Goal: Information Seeking & Learning: Compare options

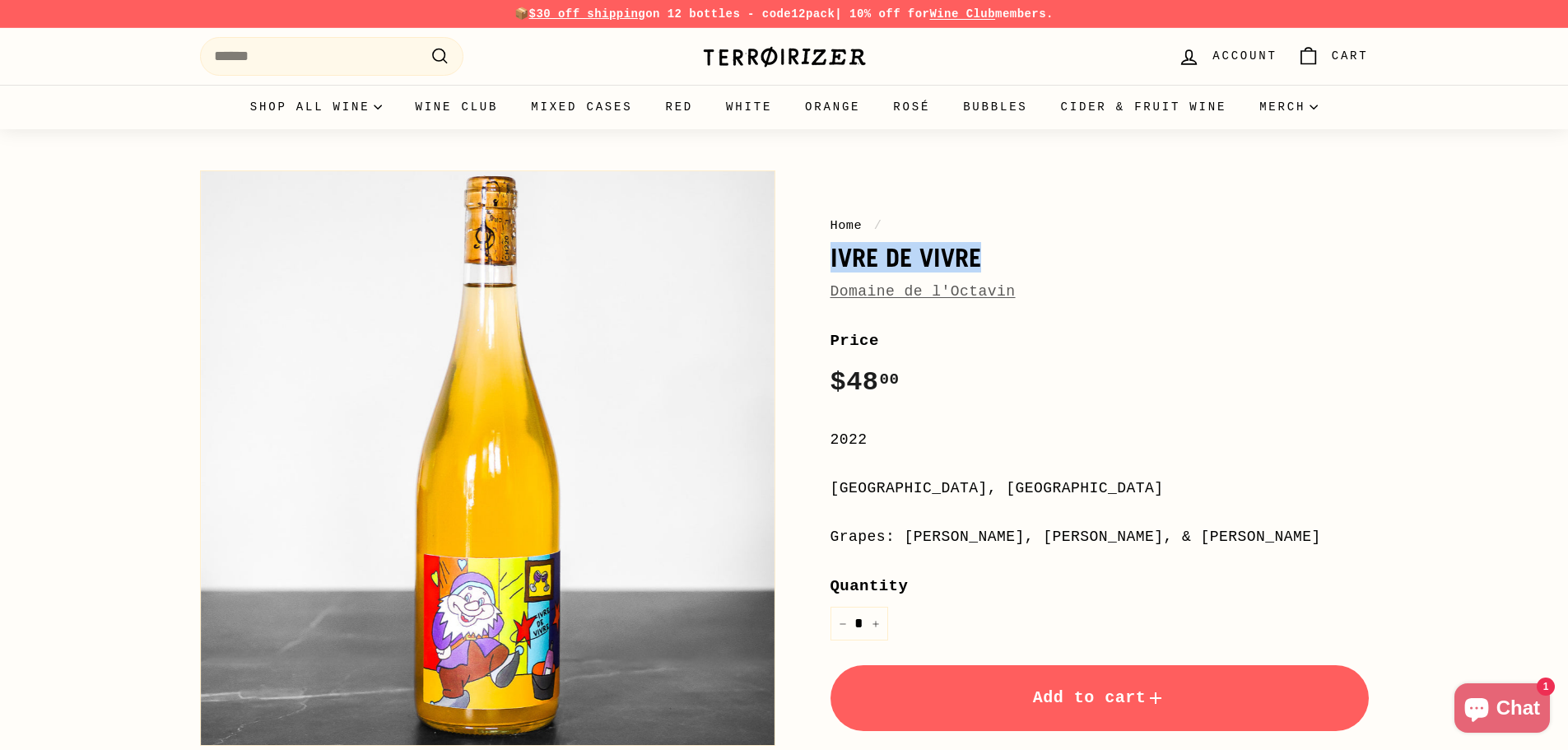
drag, startPoint x: 829, startPoint y: 255, endPoint x: 1000, endPoint y: 257, distance: 171.0
click at [1000, 257] on h1 "Ivre de Vivre" at bounding box center [1099, 257] width 538 height 28
copy h1 "Ivre de Vivre"
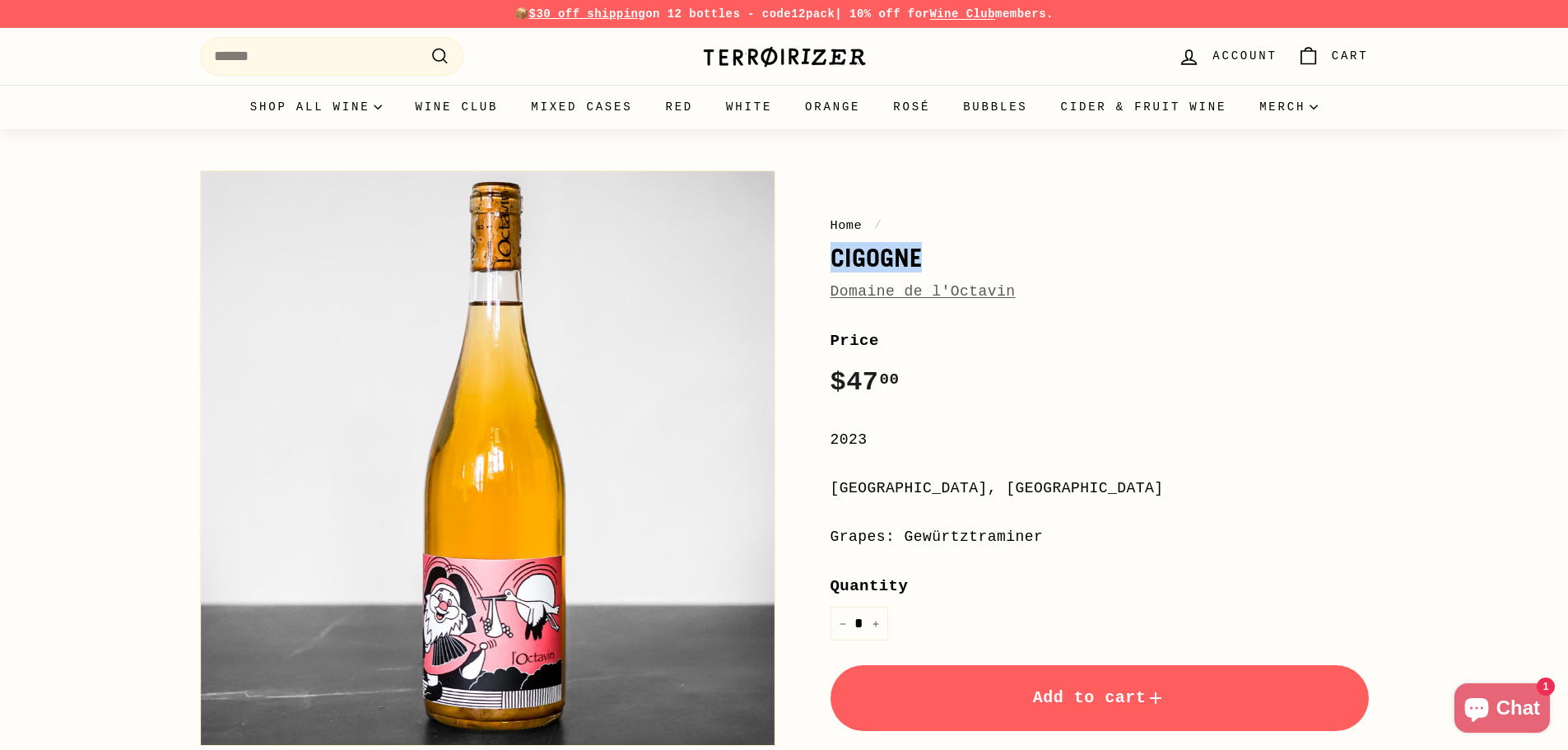
drag, startPoint x: 837, startPoint y: 257, endPoint x: 957, endPoint y: 257, distance: 120.0
click at [957, 257] on h1 "Cigogne" at bounding box center [1099, 257] width 538 height 28
copy h1 "Cigogne"
click at [502, 487] on button "Zoom" at bounding box center [487, 458] width 574 height 574
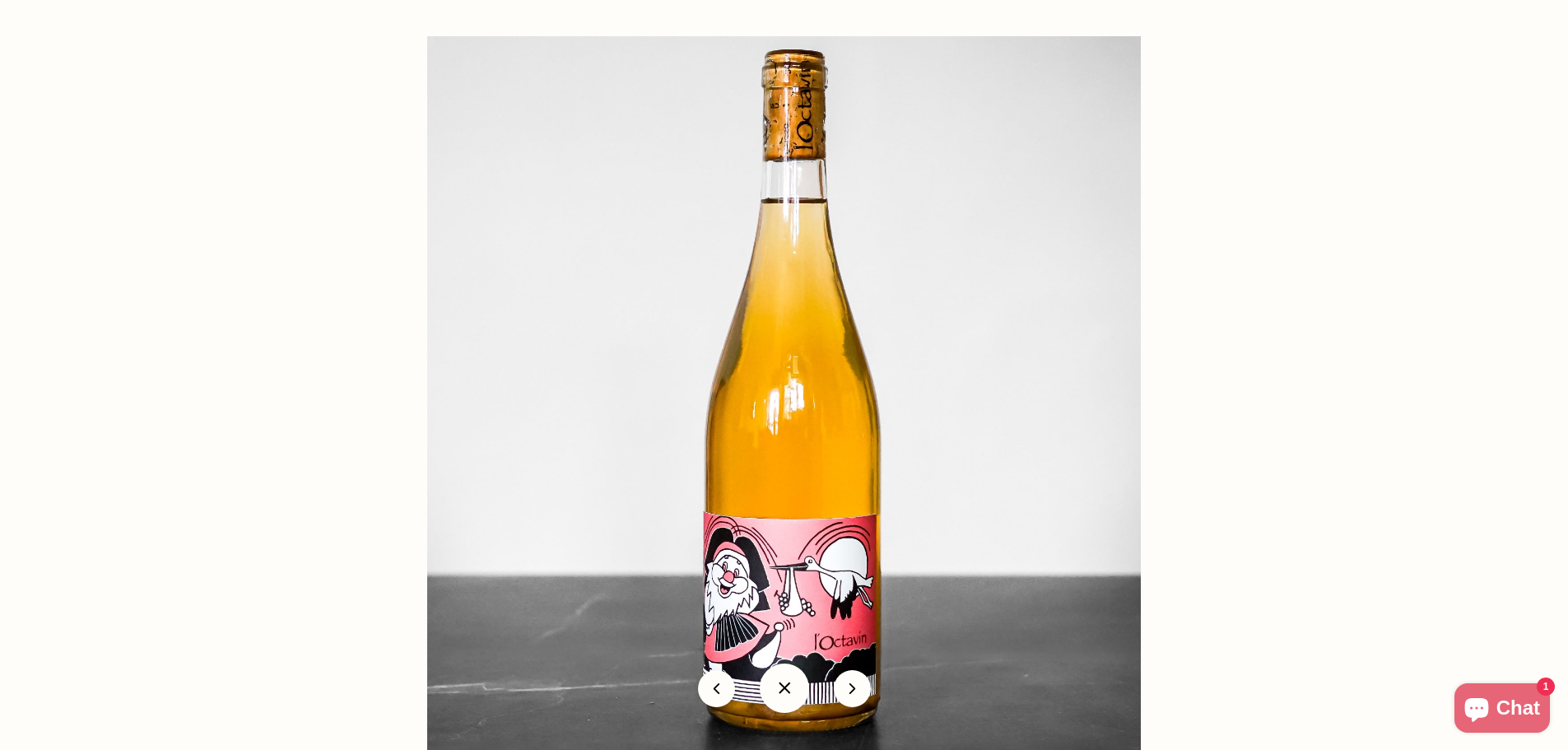
click at [787, 687] on button at bounding box center [784, 689] width 49 height 49
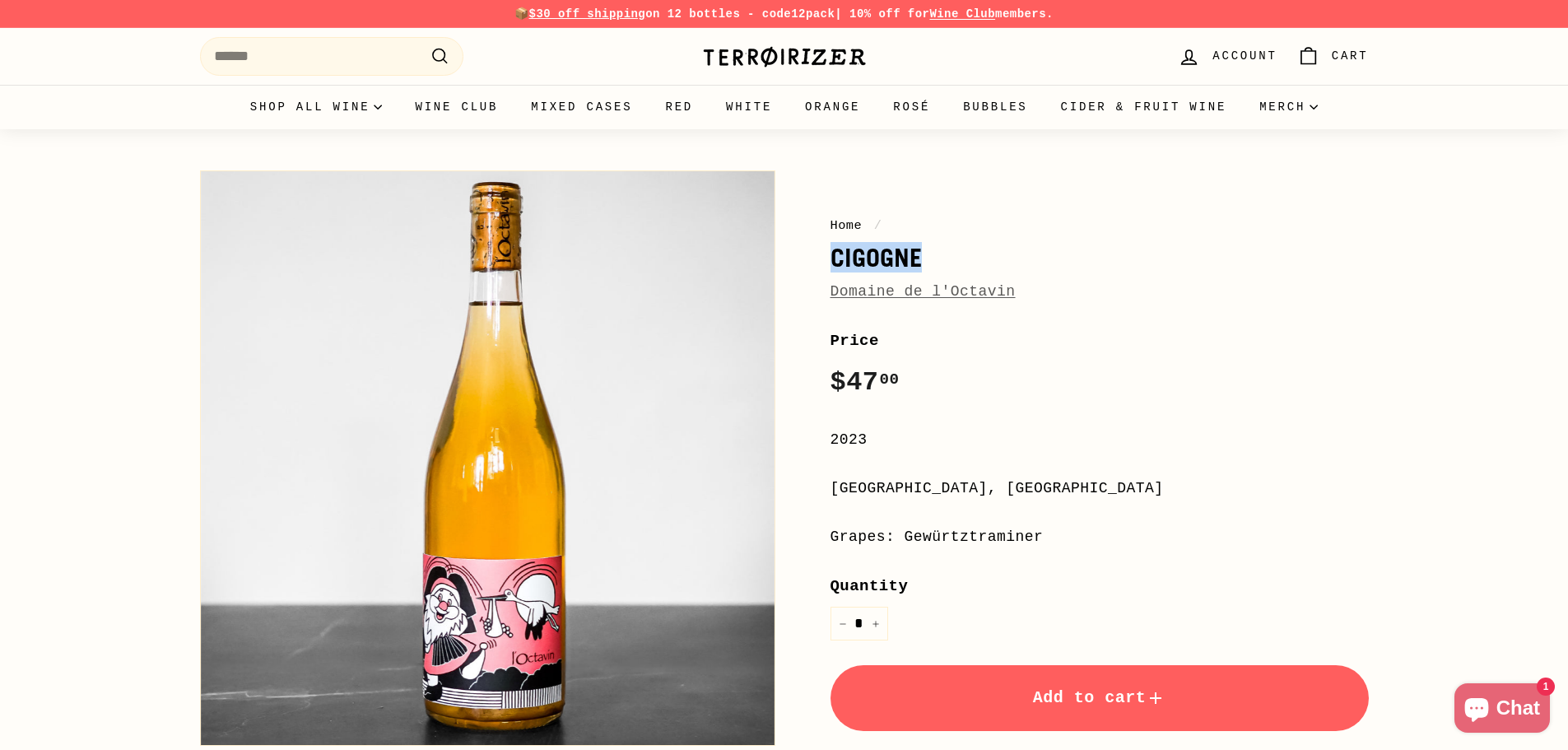
copy h1 "Cigogne"
click at [430, 478] on button "Zoom" at bounding box center [487, 458] width 574 height 574
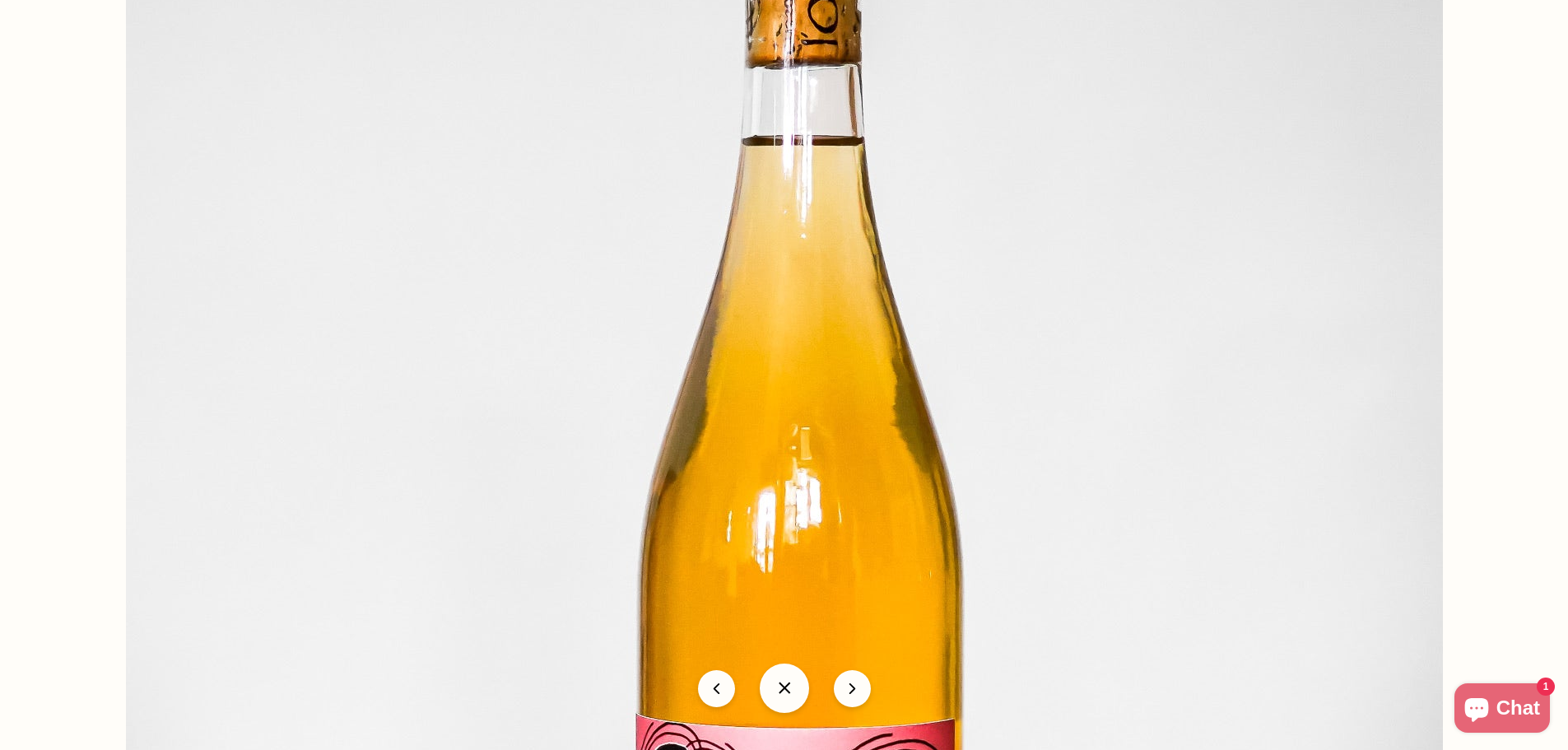
click at [1057, 168] on img at bounding box center [784, 495] width 1317 height 1318
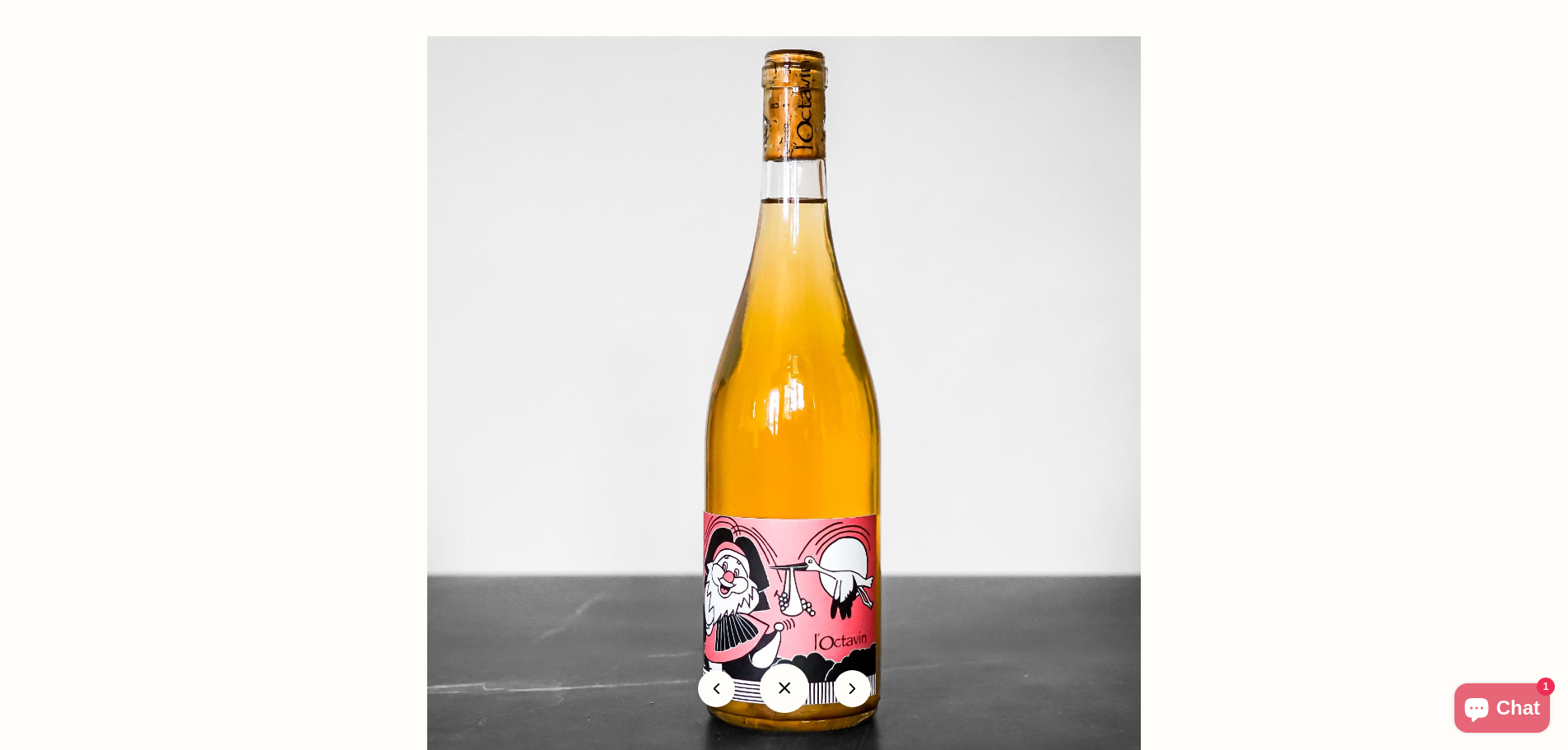
click at [1532, 102] on div at bounding box center [1211, 411] width 1568 height 750
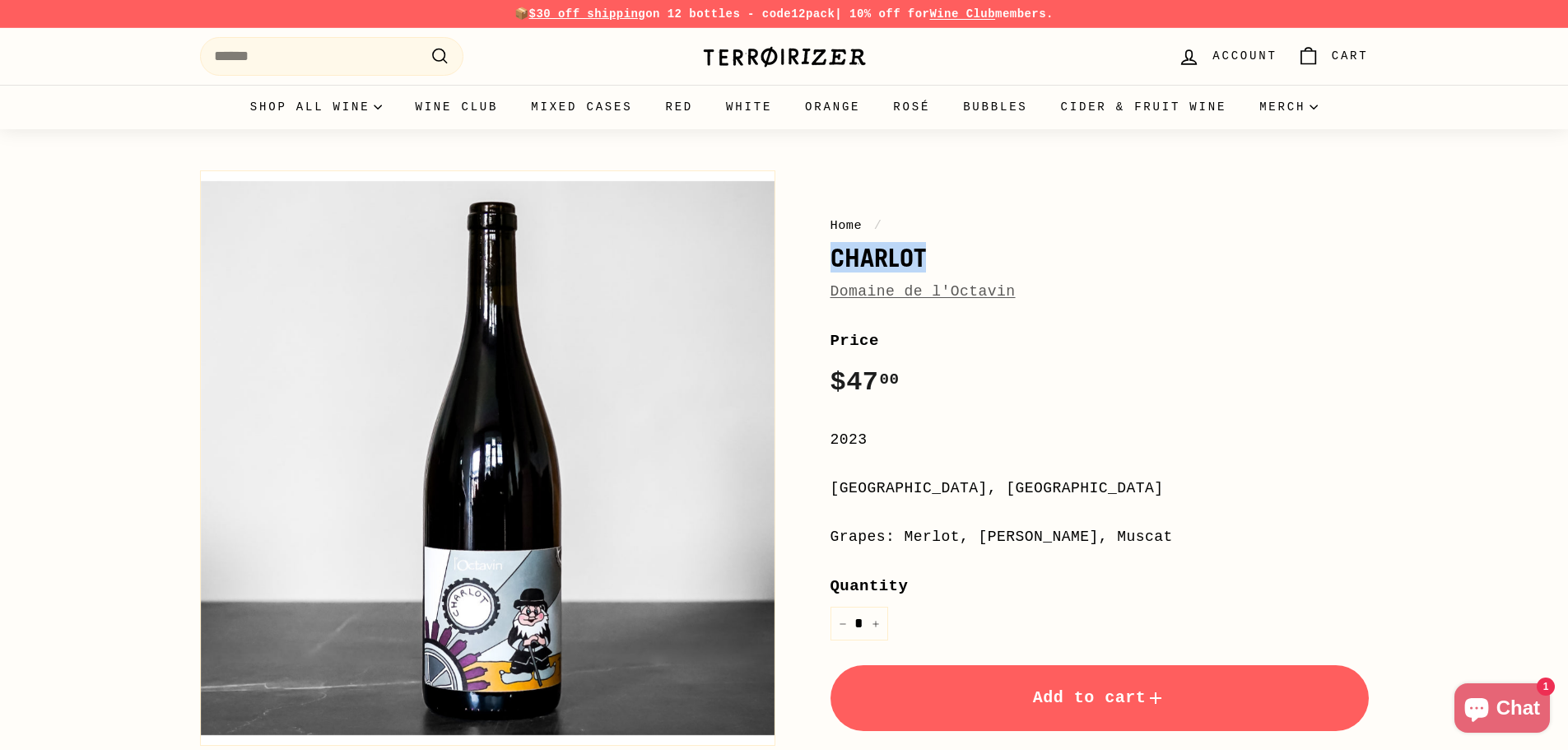
drag, startPoint x: 832, startPoint y: 257, endPoint x: 941, endPoint y: 257, distance: 109.0
click at [941, 257] on div "Home / Charlot Domaine de l'Octavin Price Regular price $47 00 $47.00 / 2023 Ju…" at bounding box center [1081, 583] width 576 height 843
copy h1 "Charlot"
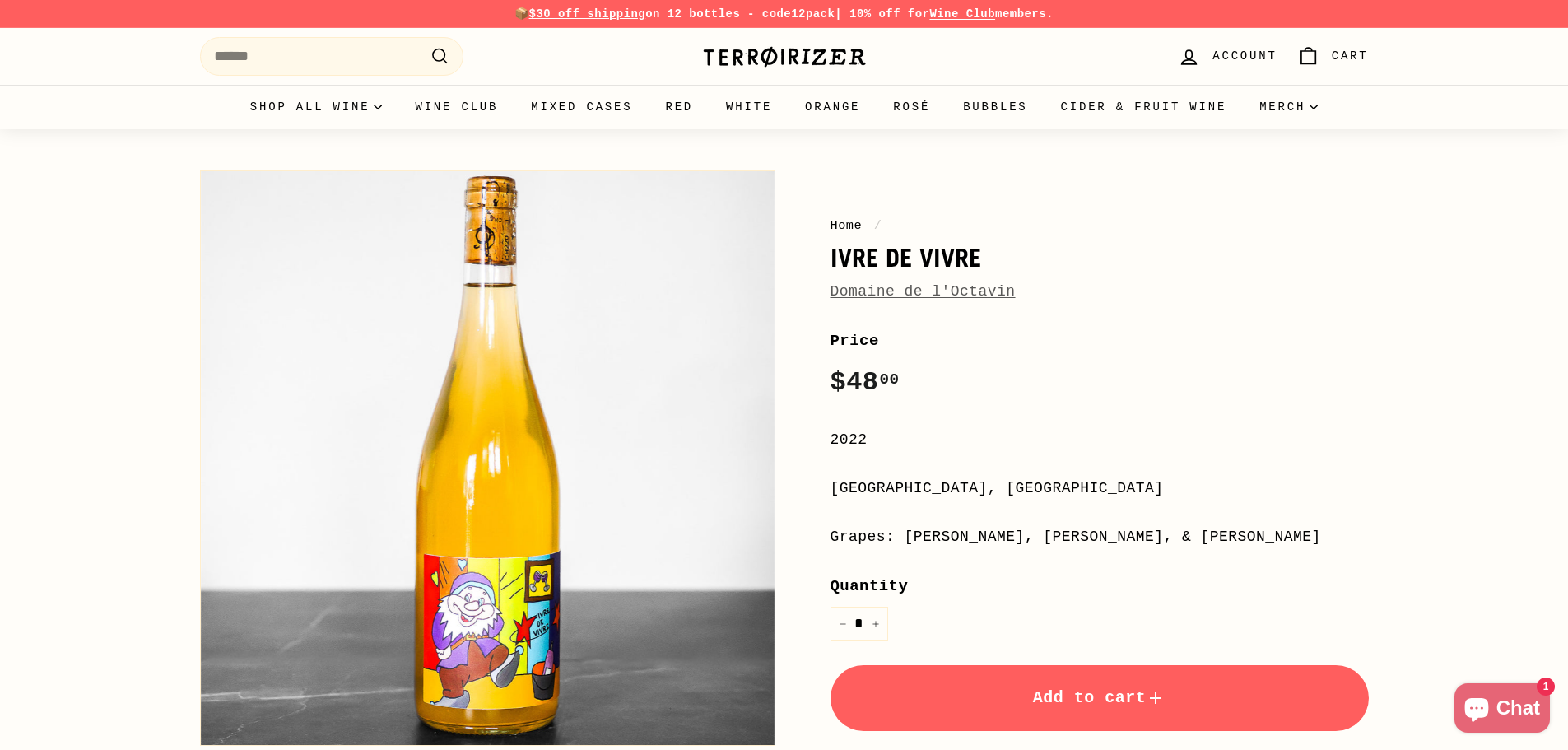
drag, startPoint x: 356, startPoint y: 177, endPoint x: 397, endPoint y: 332, distance: 160.3
click at [397, 332] on button "Zoom" at bounding box center [487, 458] width 574 height 574
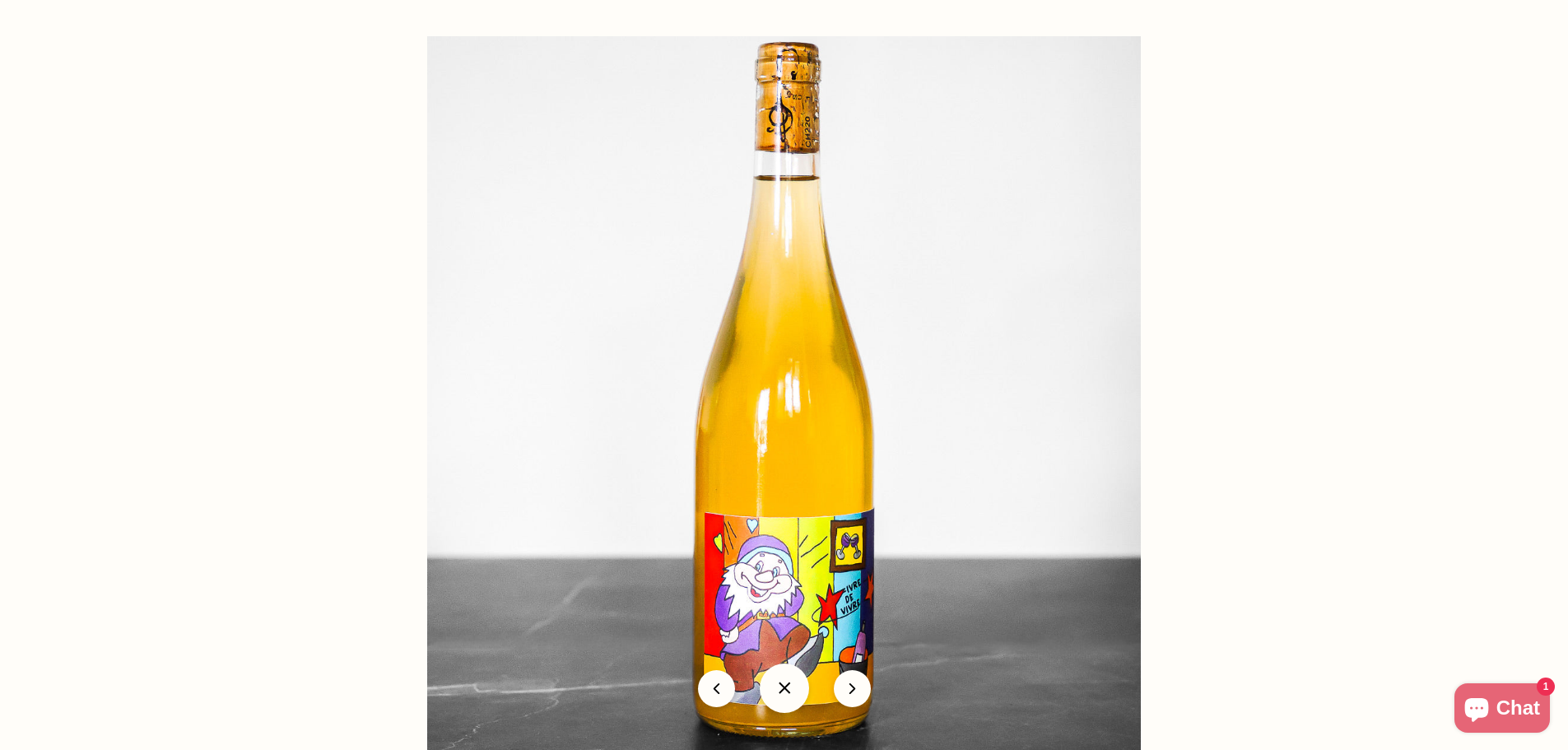
click at [779, 697] on button at bounding box center [784, 689] width 49 height 49
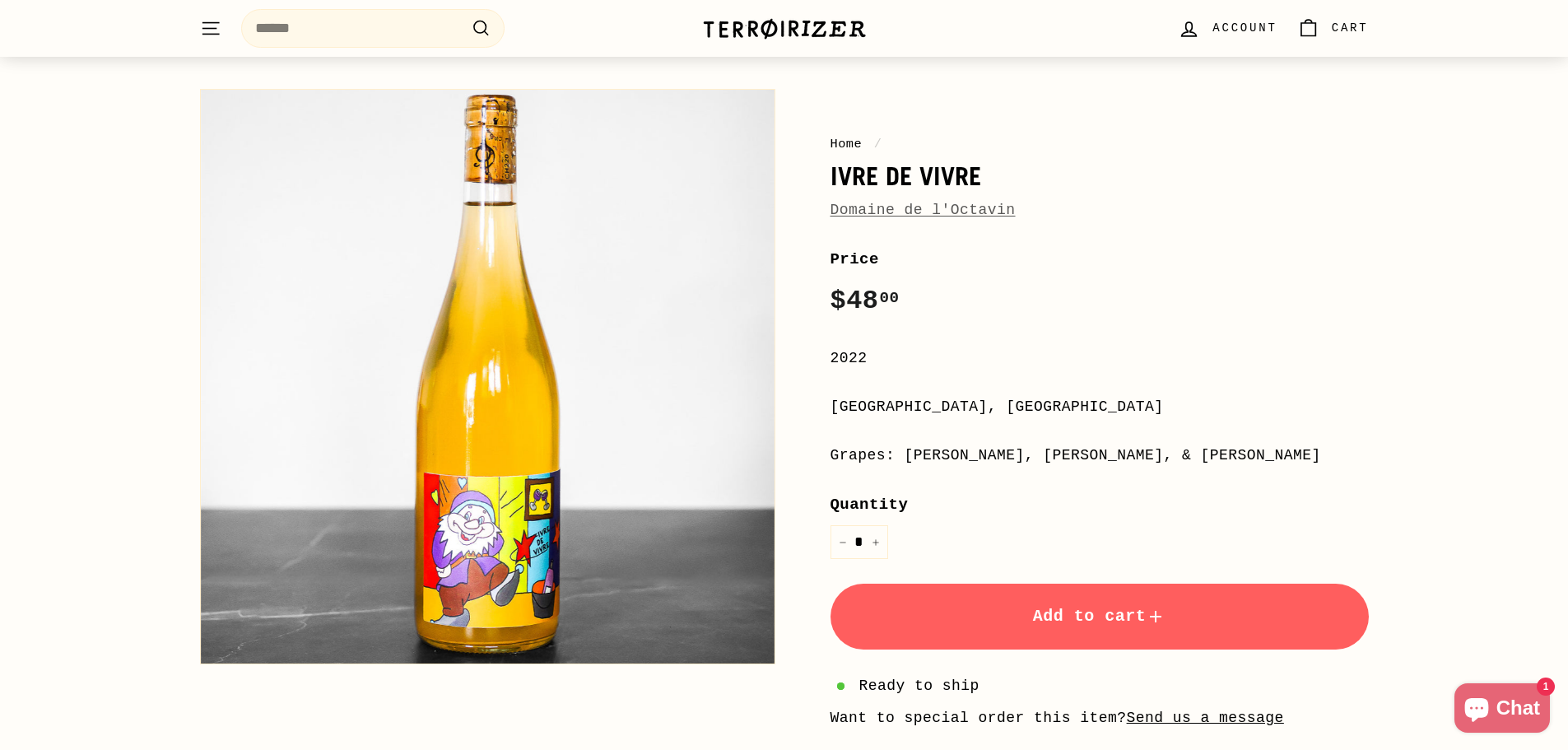
scroll to position [82, 0]
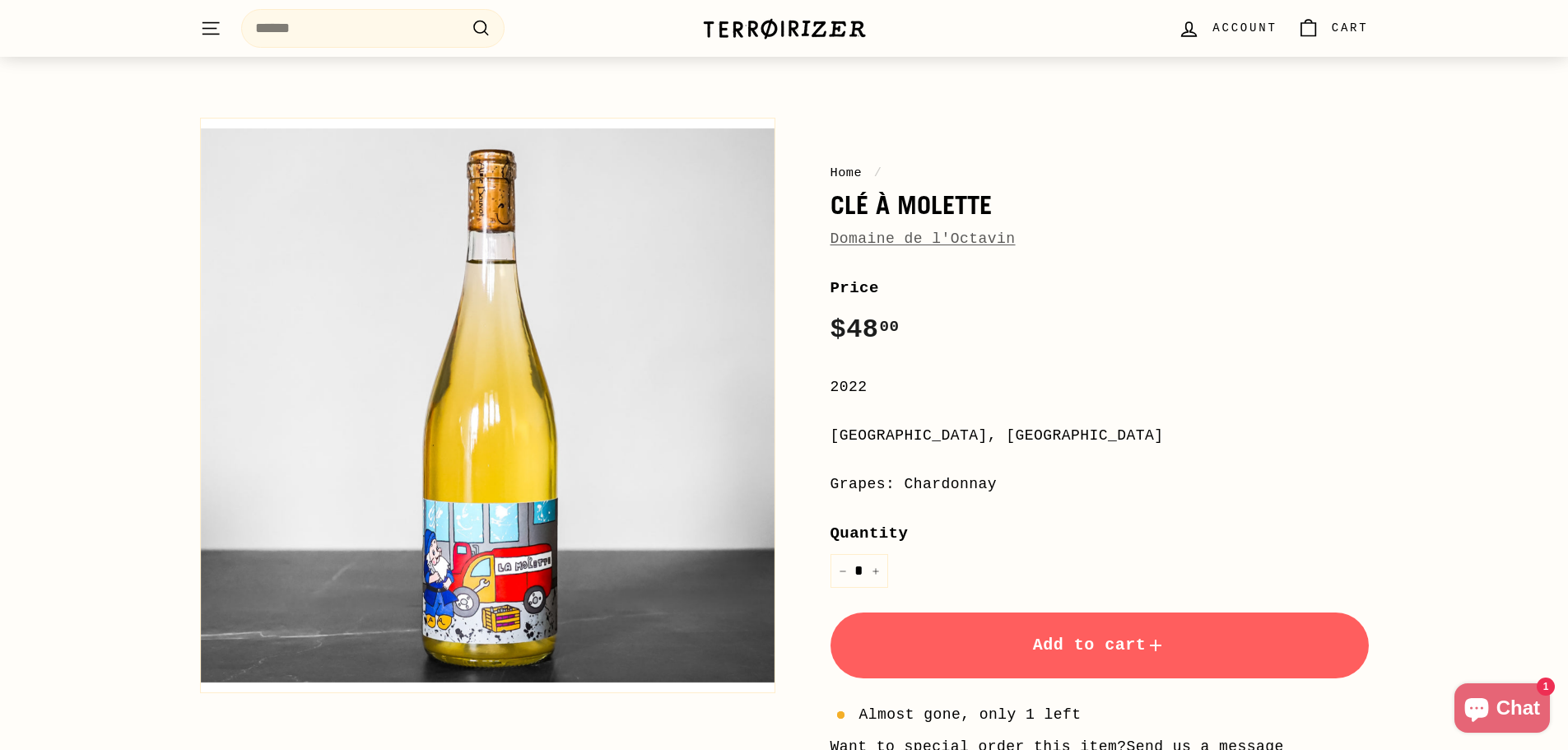
scroll to position [82, 0]
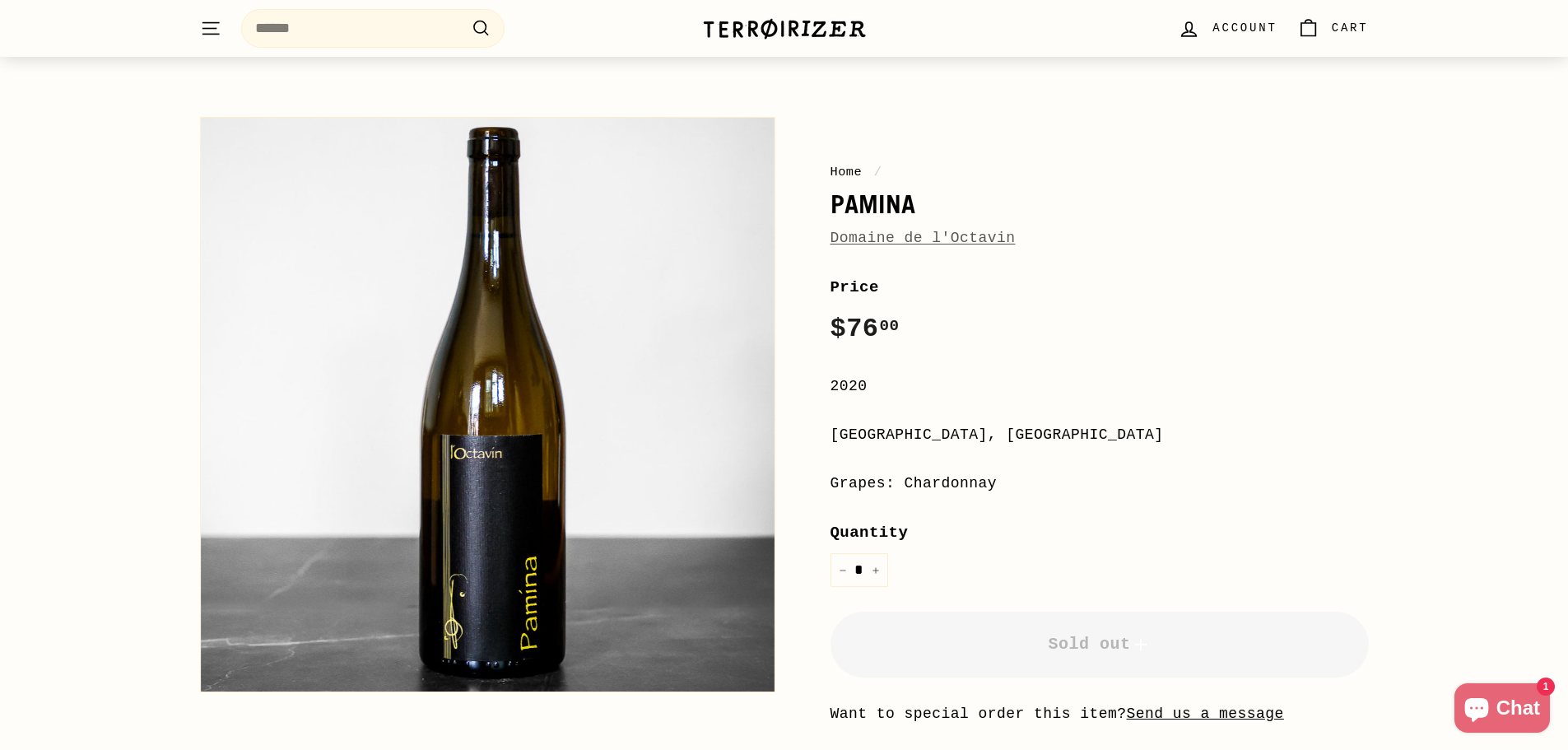
scroll to position [82, 0]
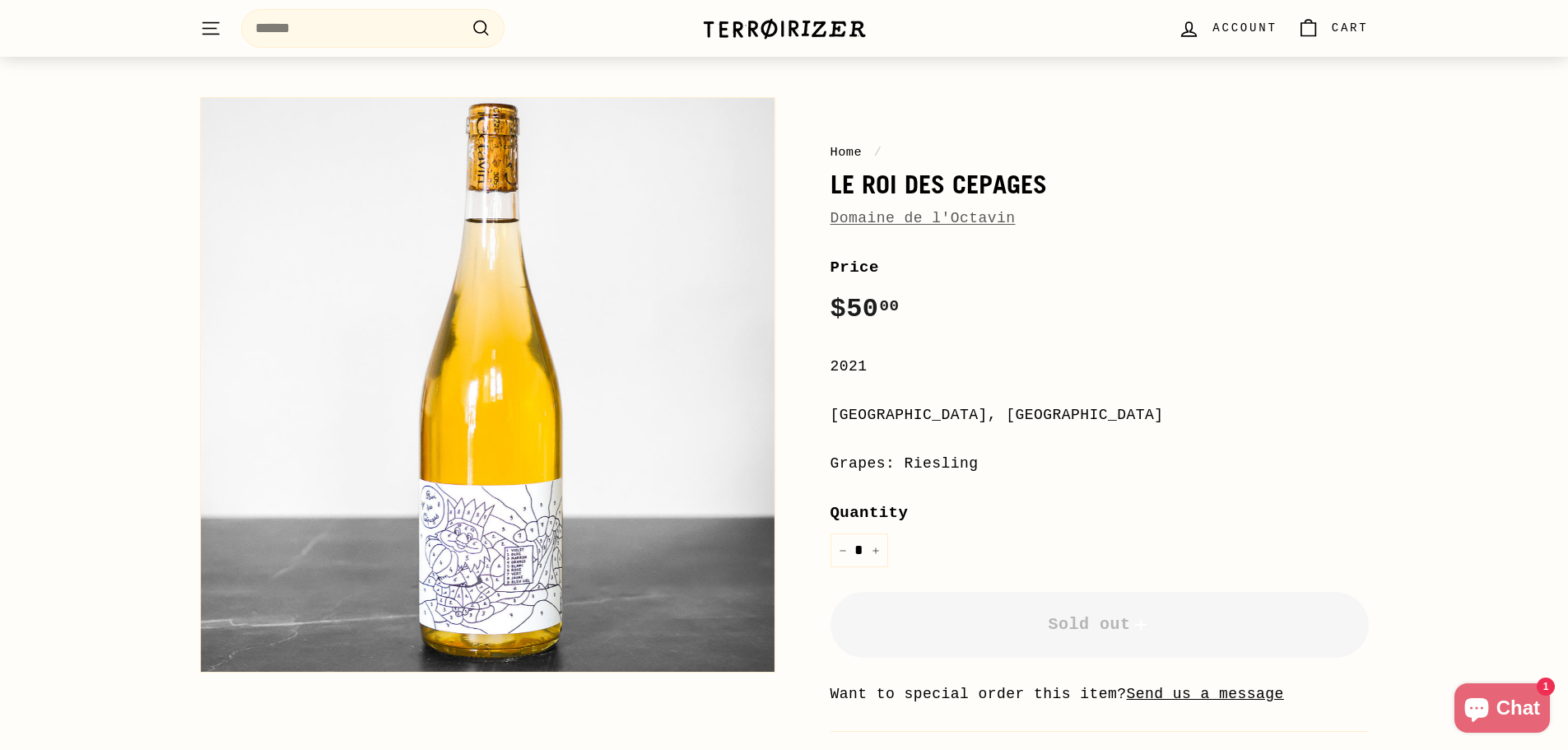
scroll to position [82, 0]
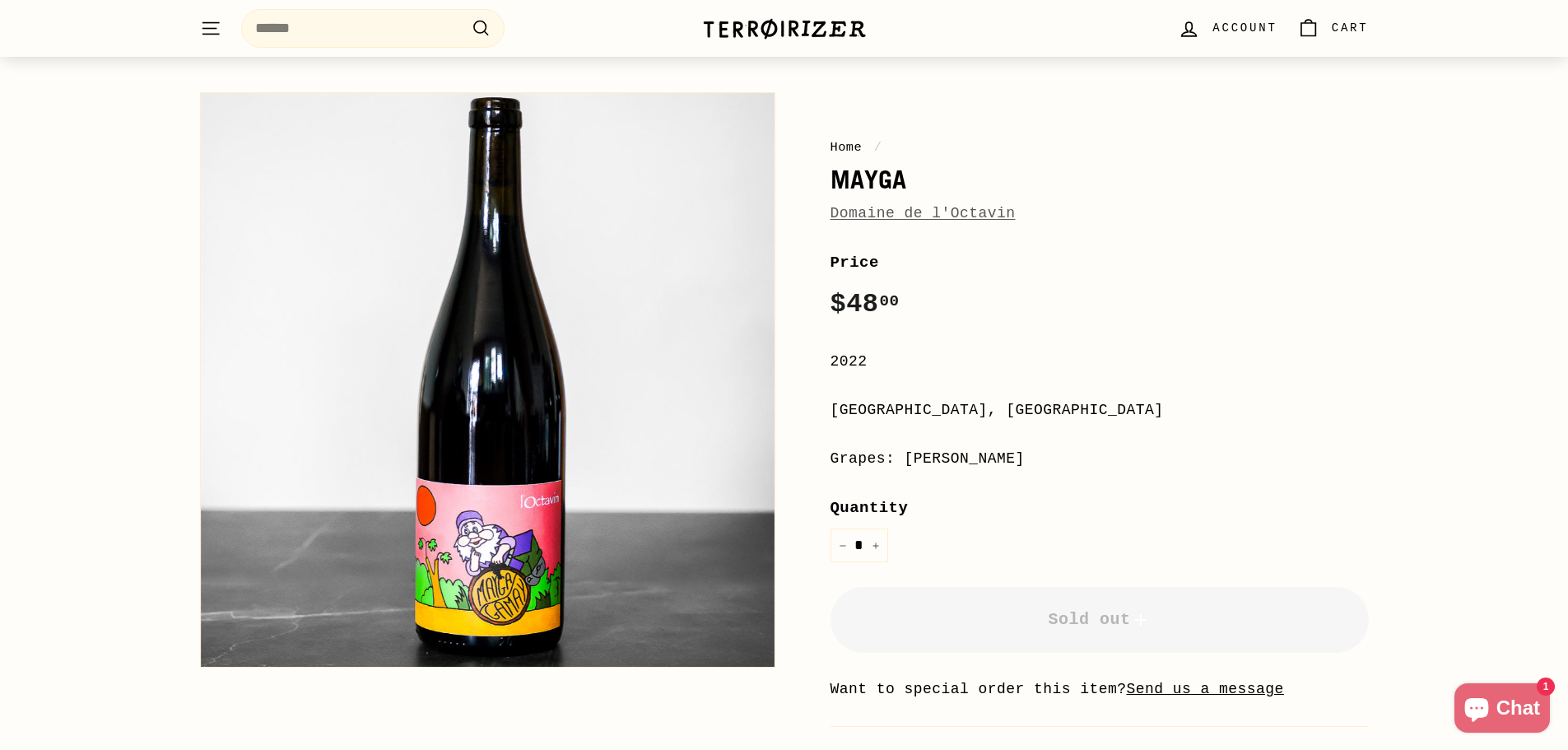
scroll to position [82, 0]
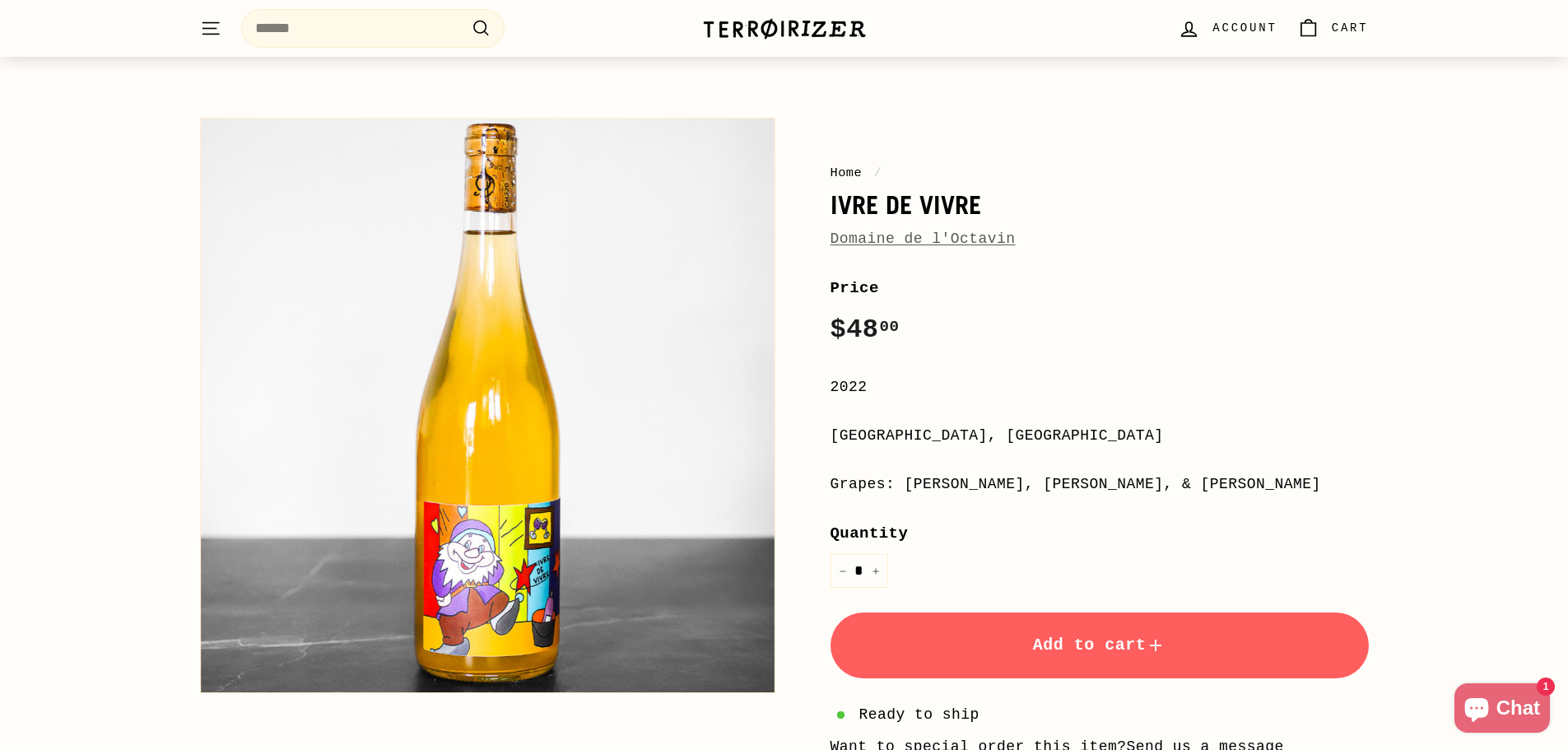
scroll to position [82, 0]
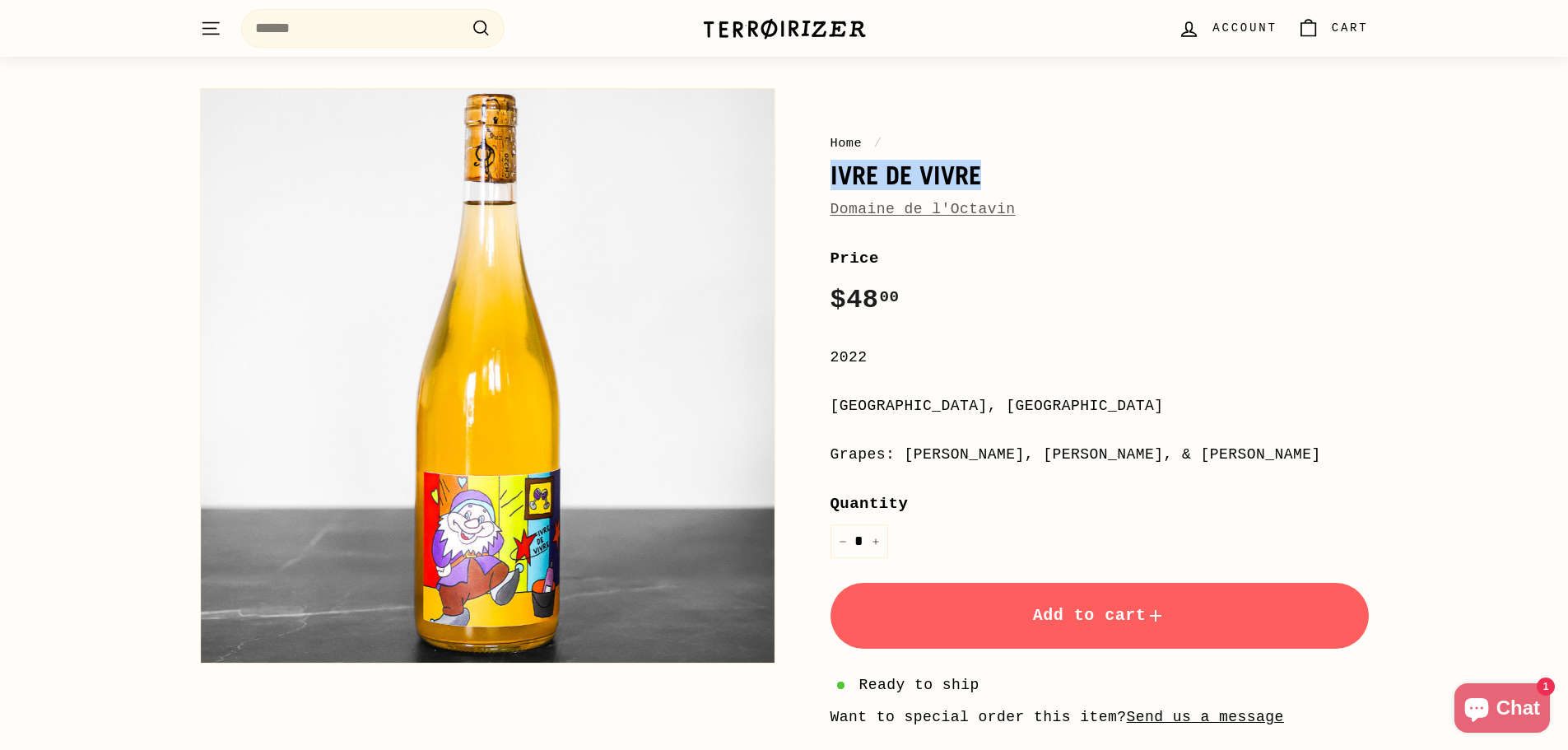
drag, startPoint x: 831, startPoint y: 174, endPoint x: 996, endPoint y: 174, distance: 165.0
click at [996, 174] on h1 "Ivre de Vivre" at bounding box center [1099, 175] width 538 height 28
copy h1 "Ivre de Vivre"
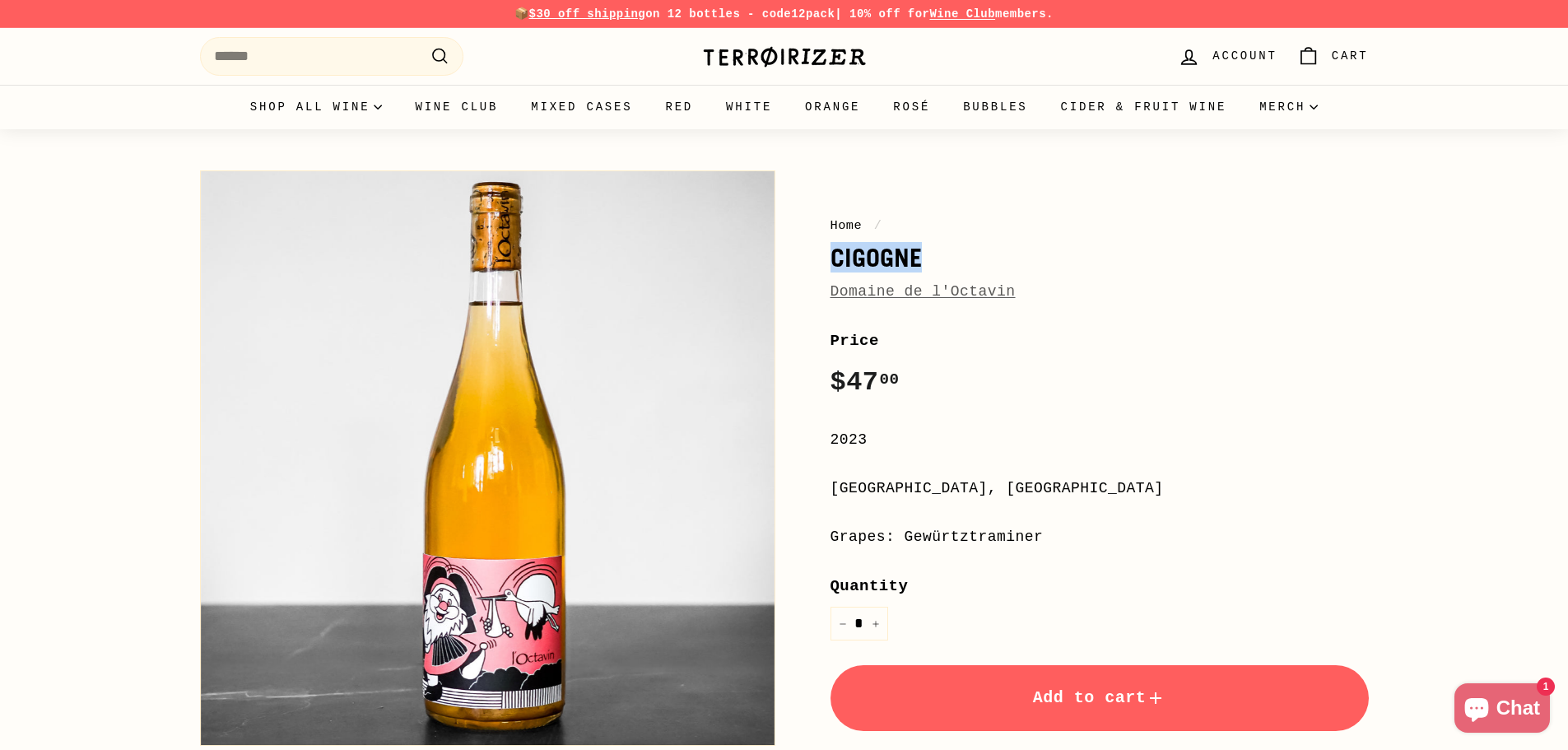
drag, startPoint x: 834, startPoint y: 257, endPoint x: 930, endPoint y: 264, distance: 96.3
click at [930, 264] on h1 "Cigogne" at bounding box center [1099, 257] width 538 height 28
copy h1 "Cigogne"
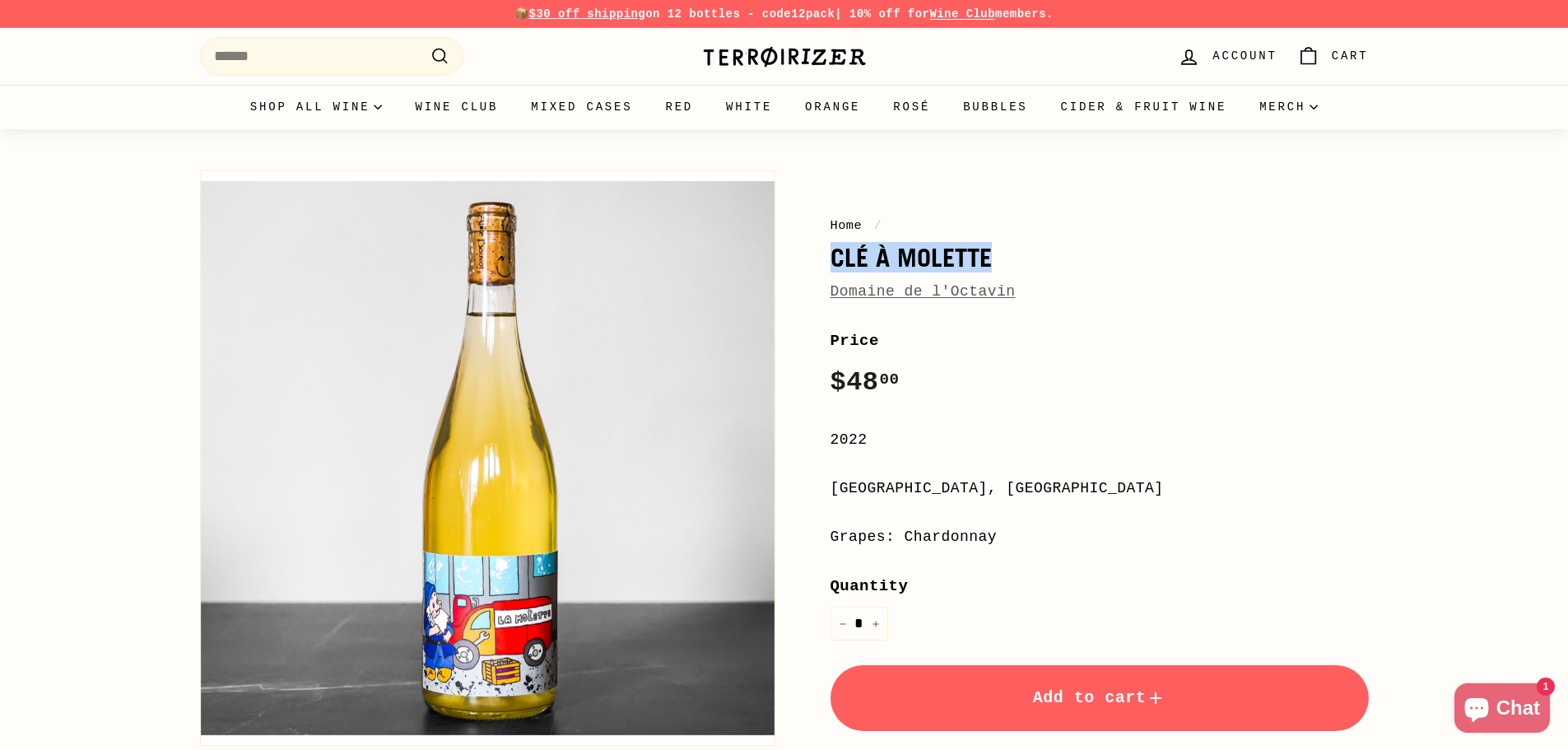
drag, startPoint x: 828, startPoint y: 261, endPoint x: 988, endPoint y: 270, distance: 160.3
click at [988, 270] on div "Home / Clé à Molette Domaine de l'Octavin Price Regular price $48 00 $48.00 / 2…" at bounding box center [1081, 583] width 576 height 843
copy h1 "Clé à Molette"
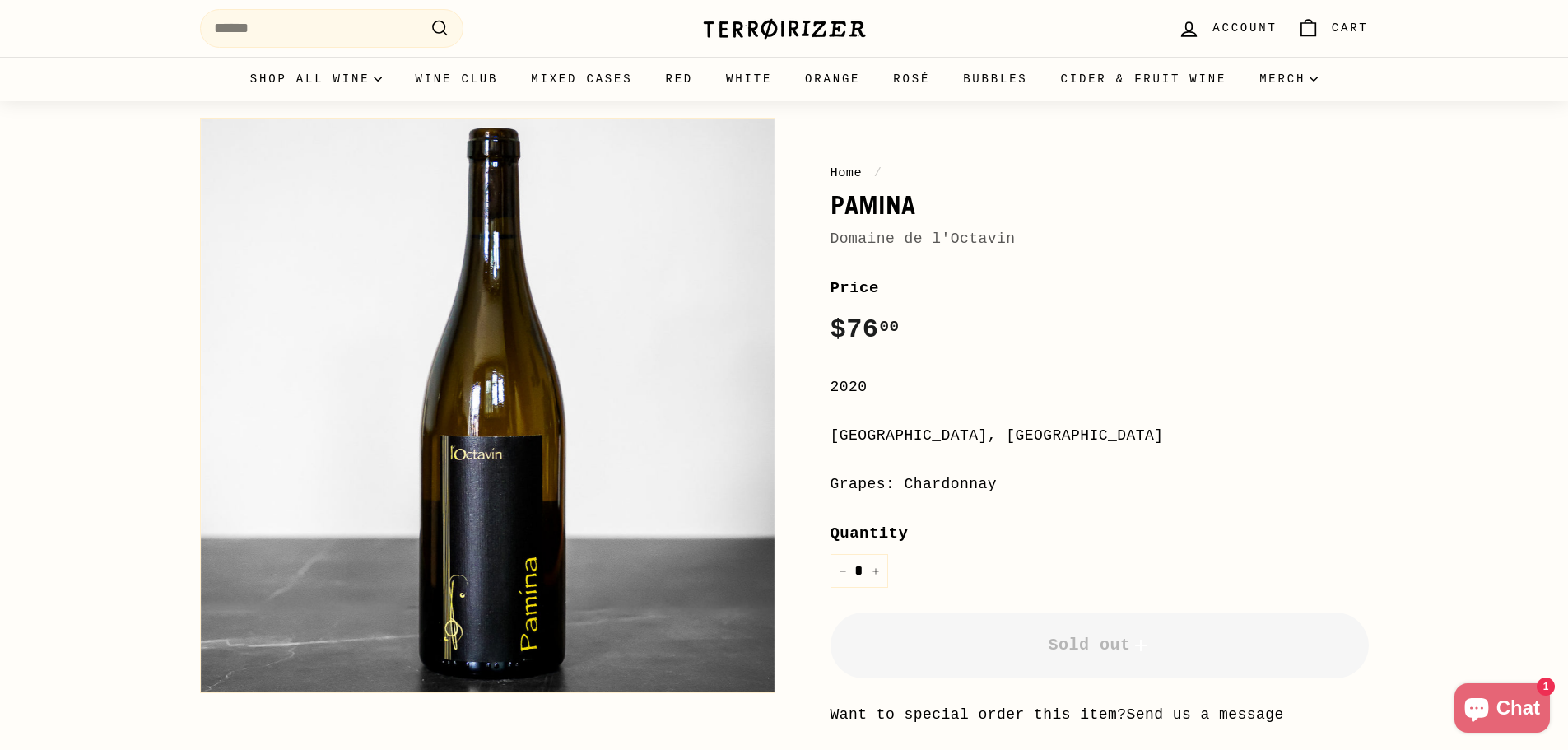
scroll to position [82, 0]
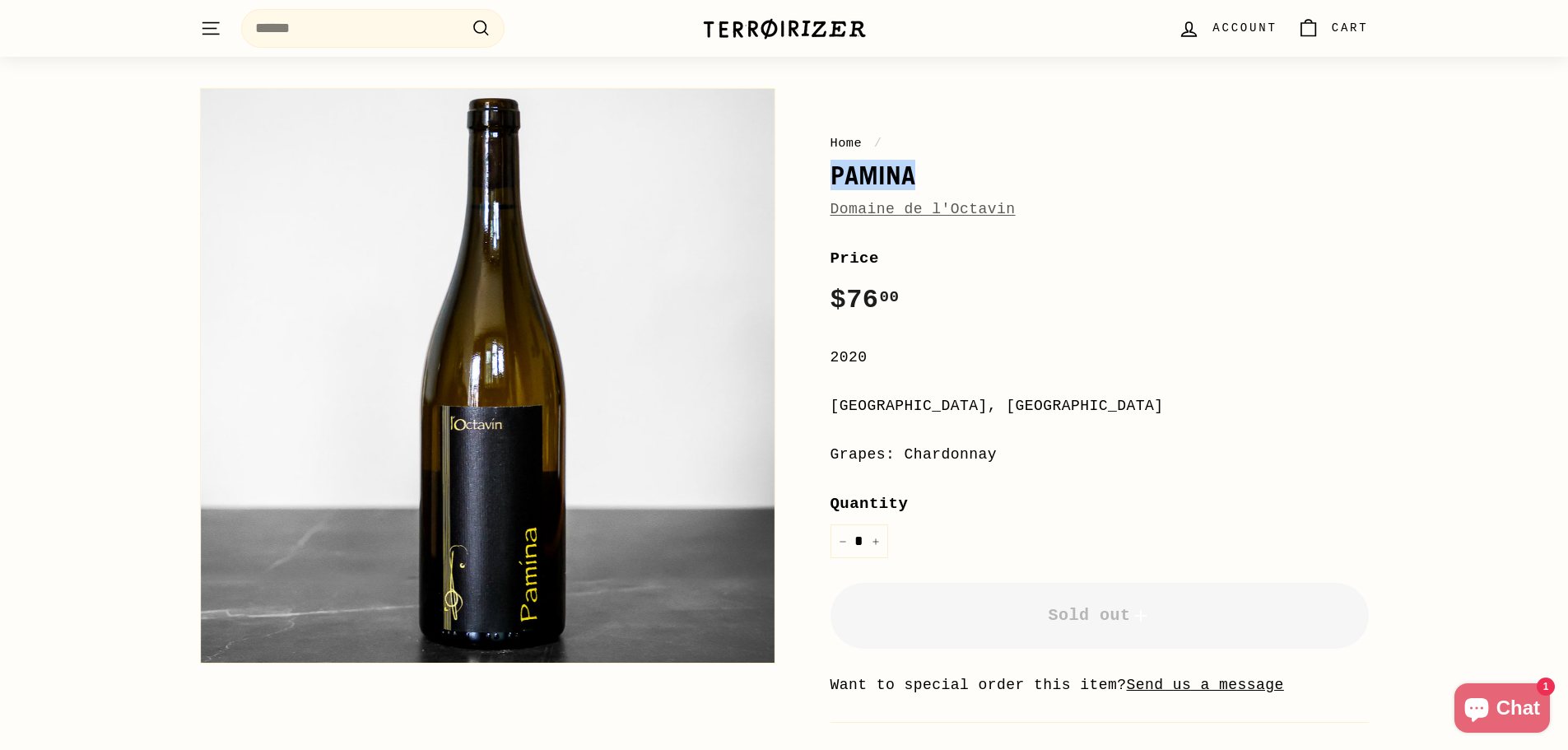
drag, startPoint x: 836, startPoint y: 172, endPoint x: 911, endPoint y: 176, distance: 75.1
click at [911, 176] on h1 "Pamina" at bounding box center [1099, 175] width 538 height 28
copy h1 "Pamina"
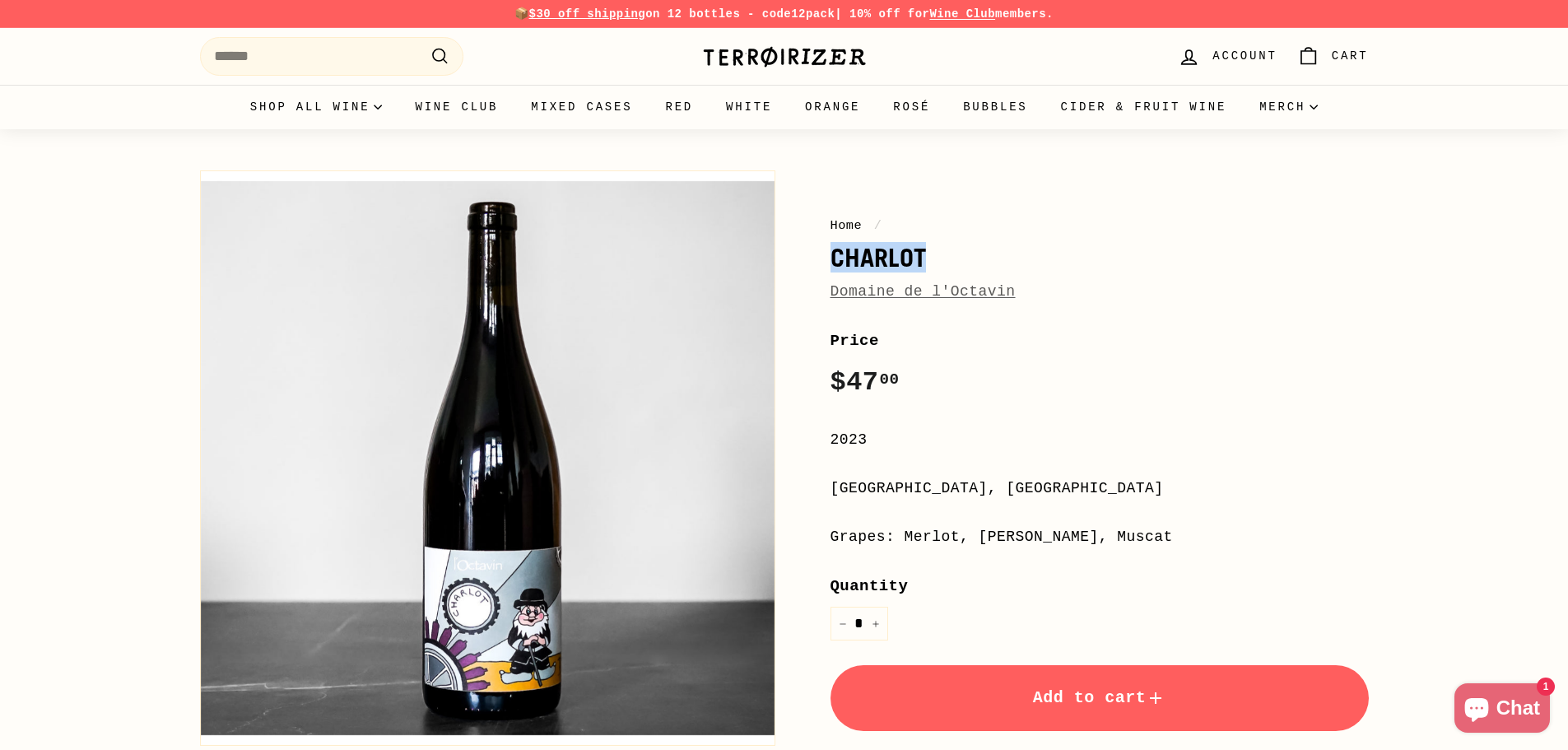
drag, startPoint x: 828, startPoint y: 249, endPoint x: 945, endPoint y: 270, distance: 118.9
click at [945, 270] on div "Home / Charlot Domaine de l'Octavin Price Regular price $47 00 $47.00 / 2023 Ju…" at bounding box center [1081, 583] width 576 height 843
copy h1 "Charlot"
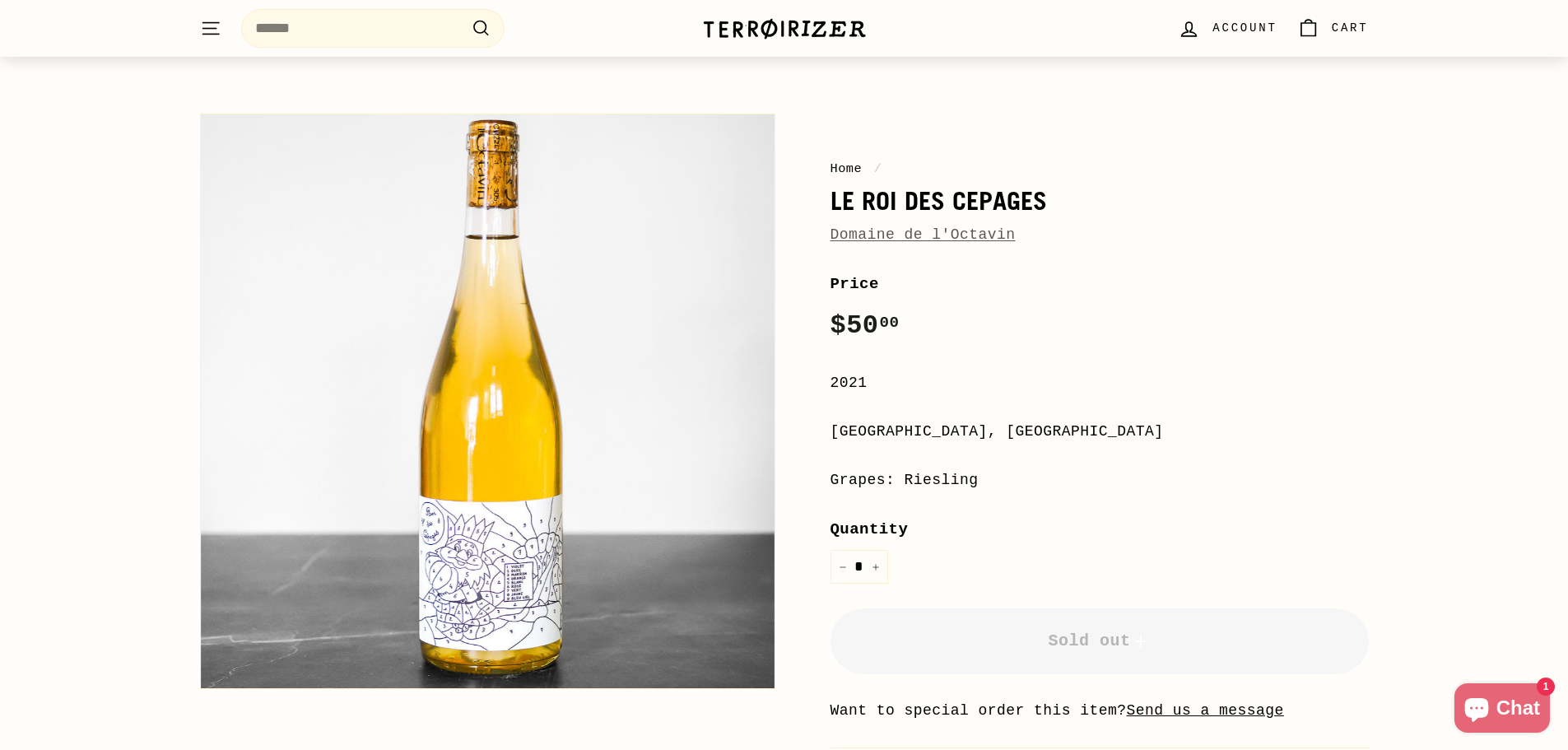
scroll to position [82, 0]
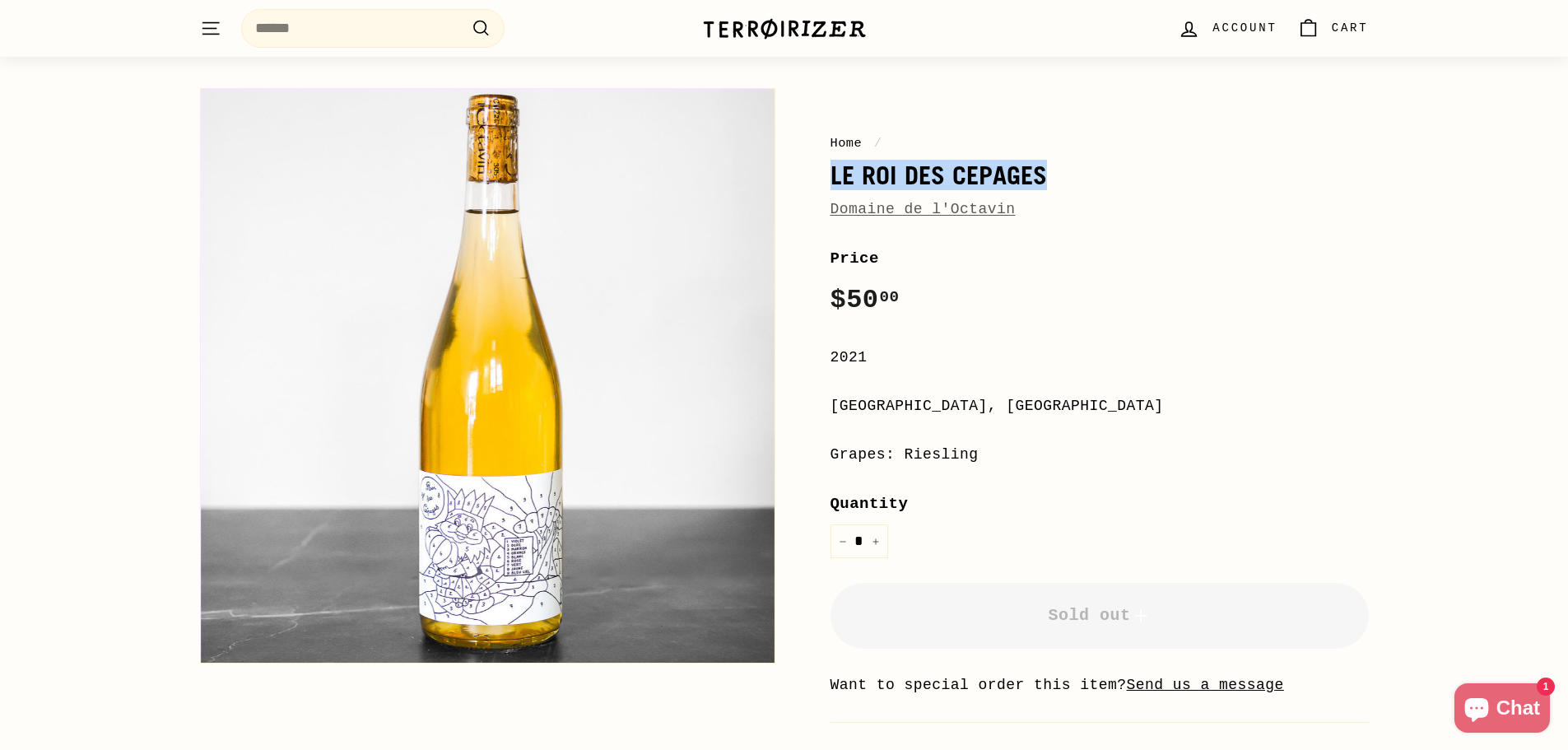
drag, startPoint x: 829, startPoint y: 176, endPoint x: 1079, endPoint y: 183, distance: 250.1
click at [1079, 183] on h1 "Le Roi des Cepages" at bounding box center [1099, 175] width 538 height 28
copy h1 "Le Roi des Cepages"
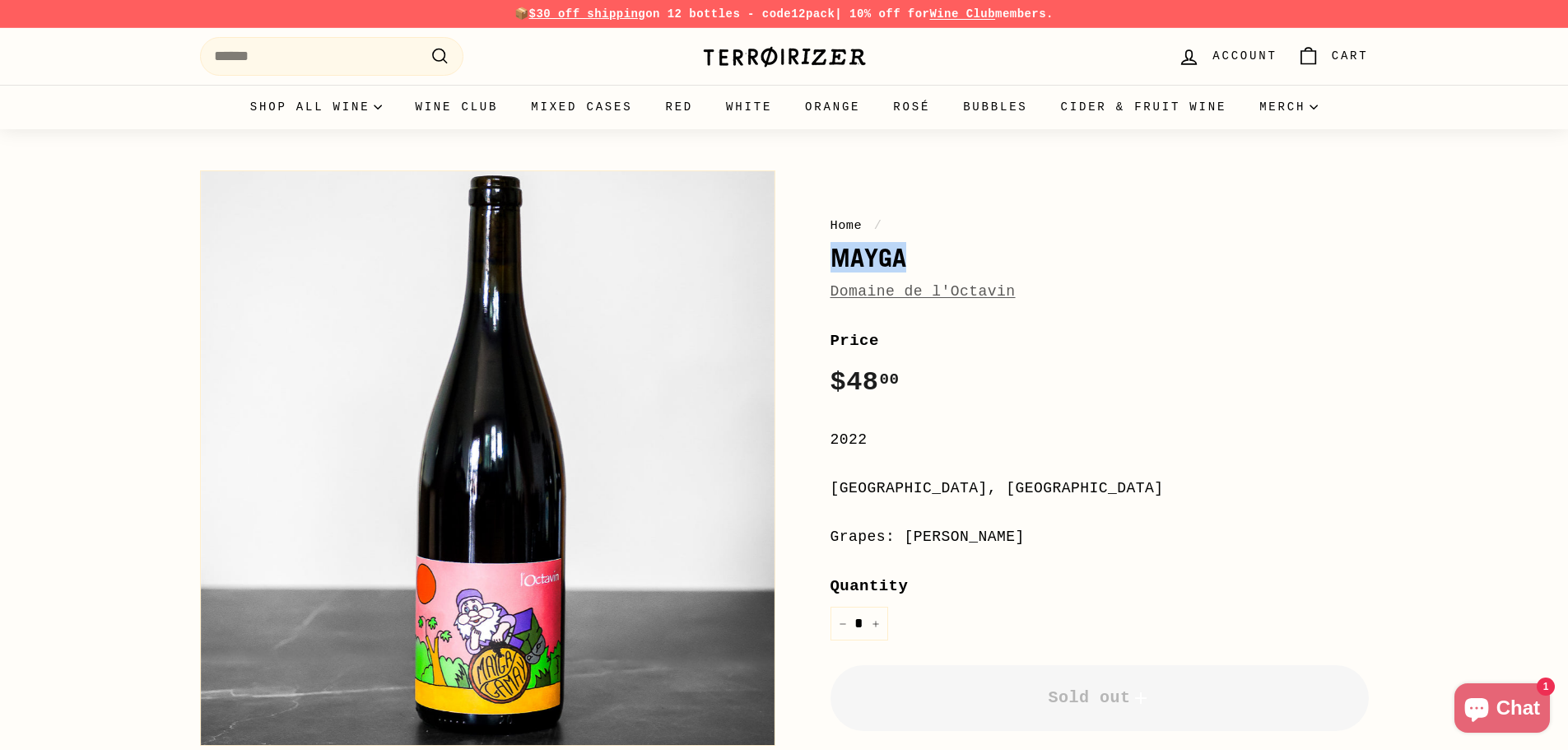
drag, startPoint x: 831, startPoint y: 257, endPoint x: 925, endPoint y: 262, distance: 94.1
click at [925, 262] on h1 "Mayga" at bounding box center [1099, 257] width 538 height 28
copy h1 "Mayga"
click at [1008, 262] on h1 "Mayga" at bounding box center [1099, 257] width 538 height 28
drag, startPoint x: 837, startPoint y: 255, endPoint x: 903, endPoint y: 255, distance: 66.0
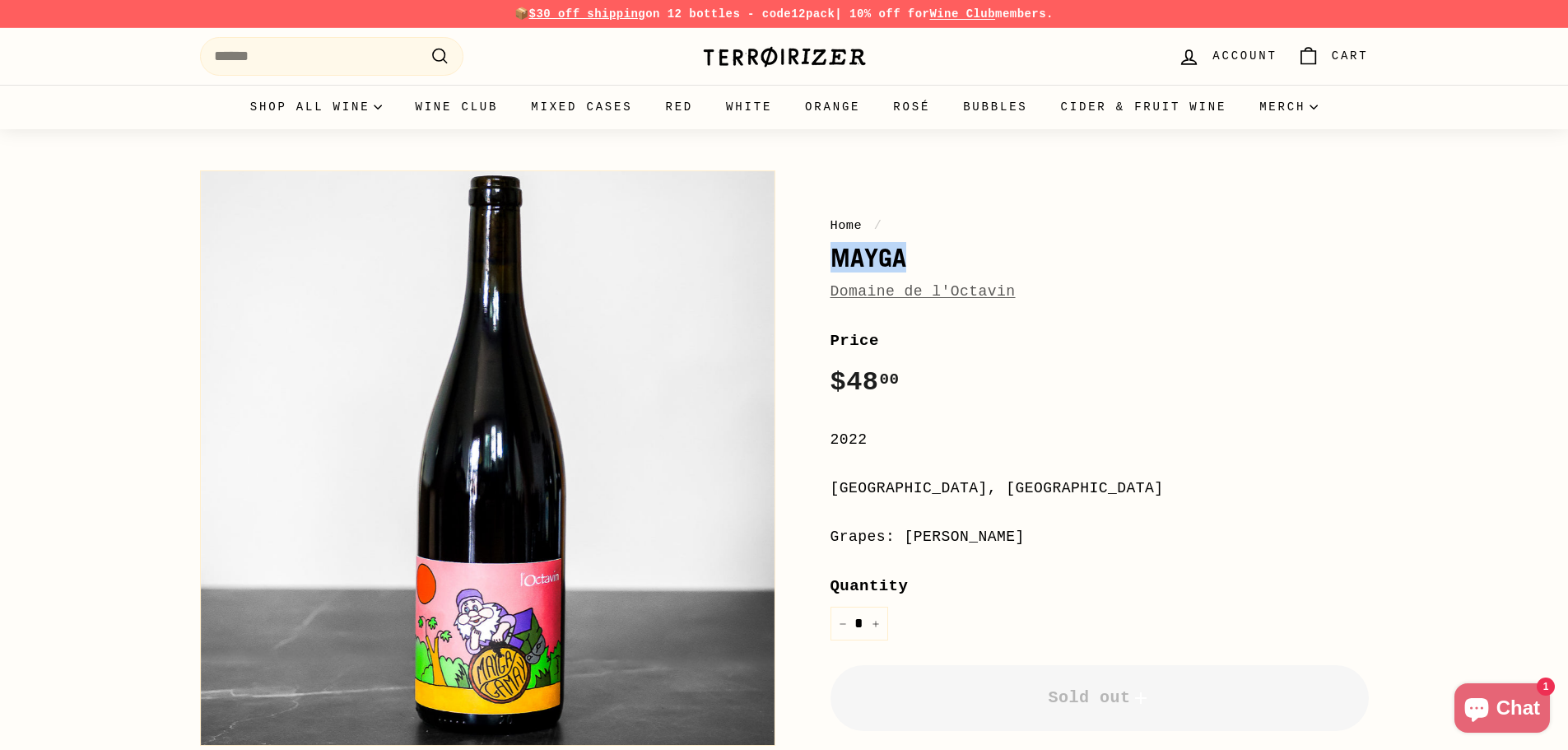
click at [903, 255] on h1 "Mayga" at bounding box center [1099, 257] width 538 height 28
copy h1 "Mayga"
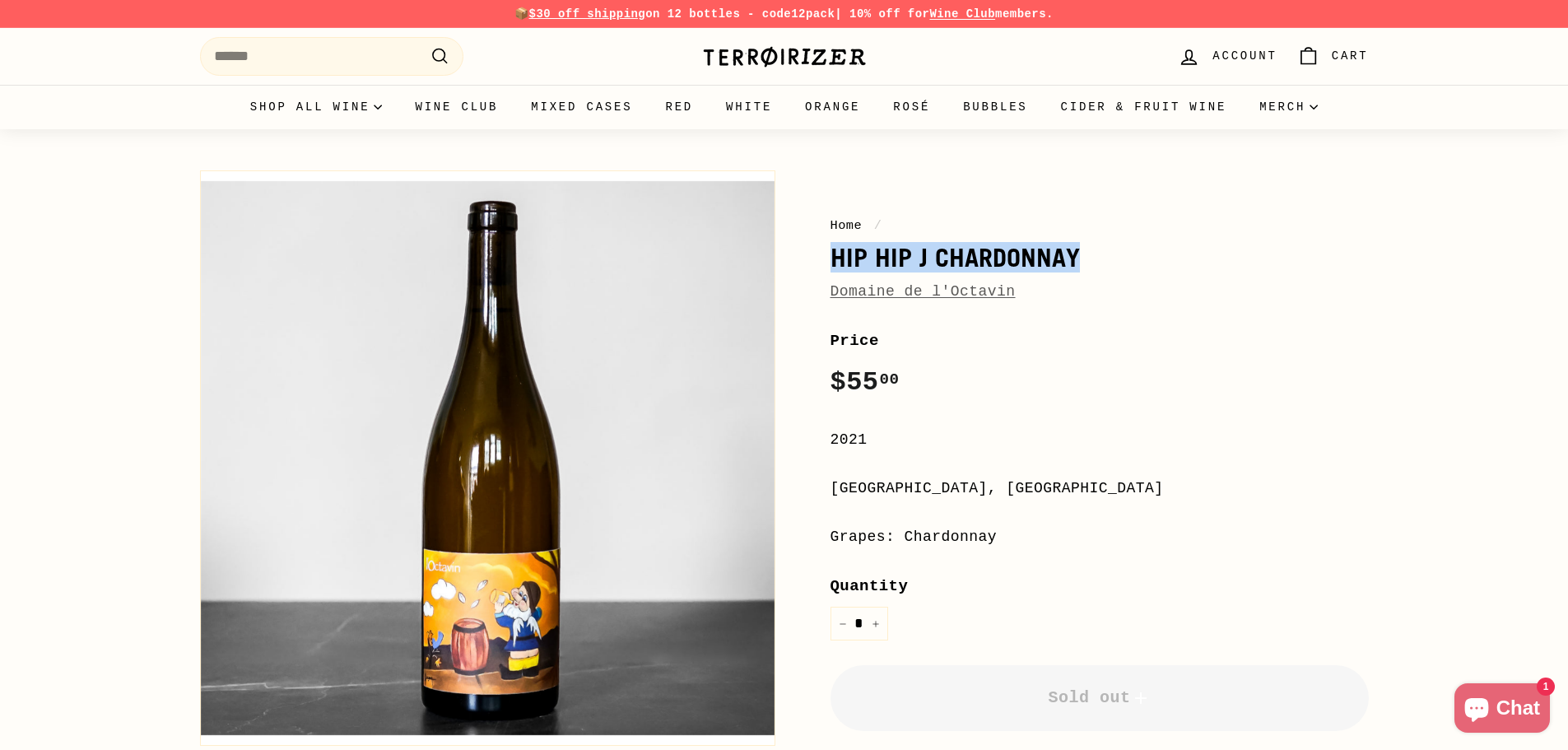
drag, startPoint x: 835, startPoint y: 257, endPoint x: 1094, endPoint y: 267, distance: 259.2
click at [1094, 267] on h1 "Hip Hip J Chardonnay" at bounding box center [1099, 257] width 538 height 28
copy h1 "Hip Hip J Chardonnay"
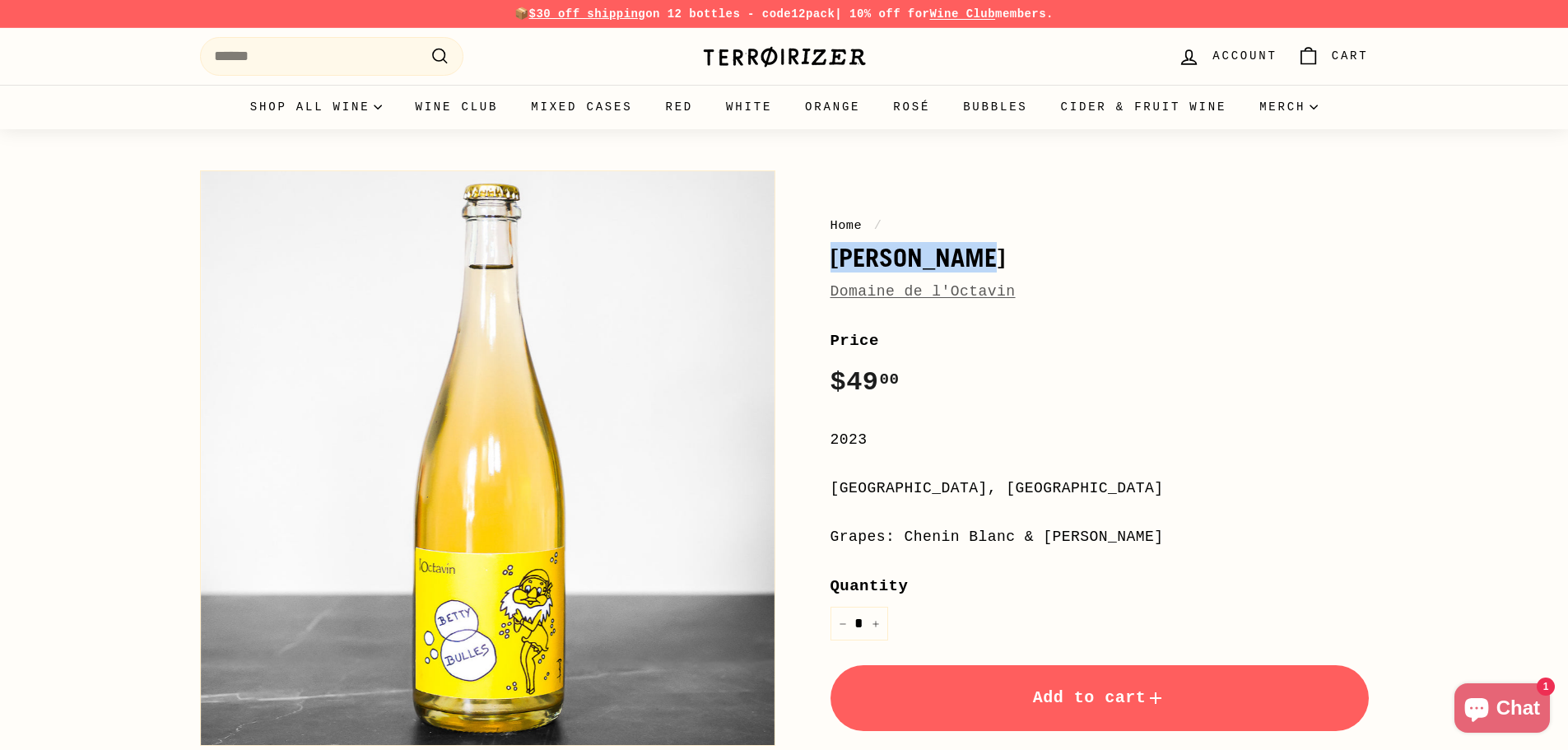
drag, startPoint x: 837, startPoint y: 259, endPoint x: 1014, endPoint y: 268, distance: 177.2
click at [1014, 268] on h1 "[PERSON_NAME]" at bounding box center [1099, 257] width 538 height 28
copy h1 "[PERSON_NAME]"
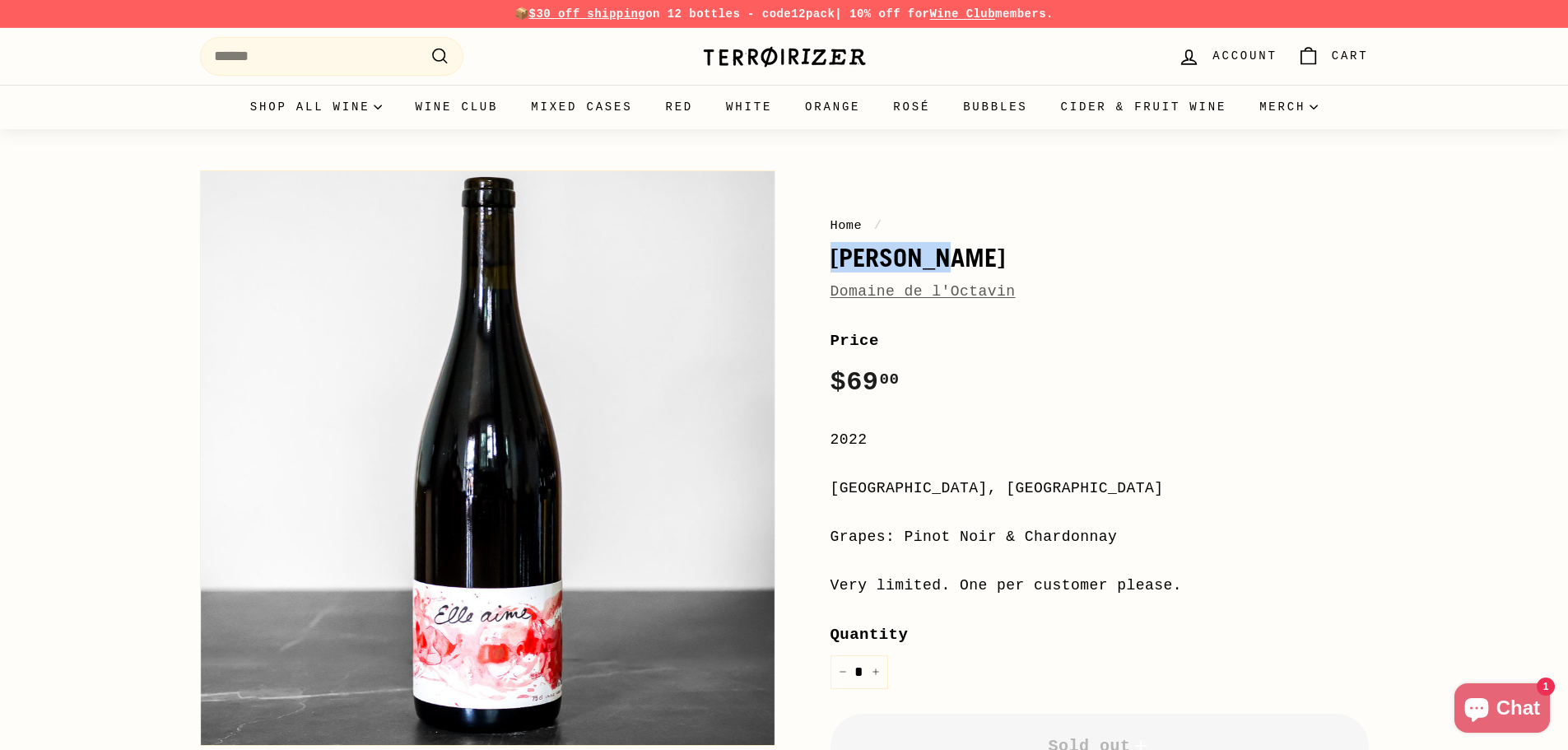
drag, startPoint x: 836, startPoint y: 255, endPoint x: 968, endPoint y: 260, distance: 132.1
click at [968, 260] on h1 "[PERSON_NAME]" at bounding box center [1099, 257] width 538 height 28
copy h1 "[PERSON_NAME]"
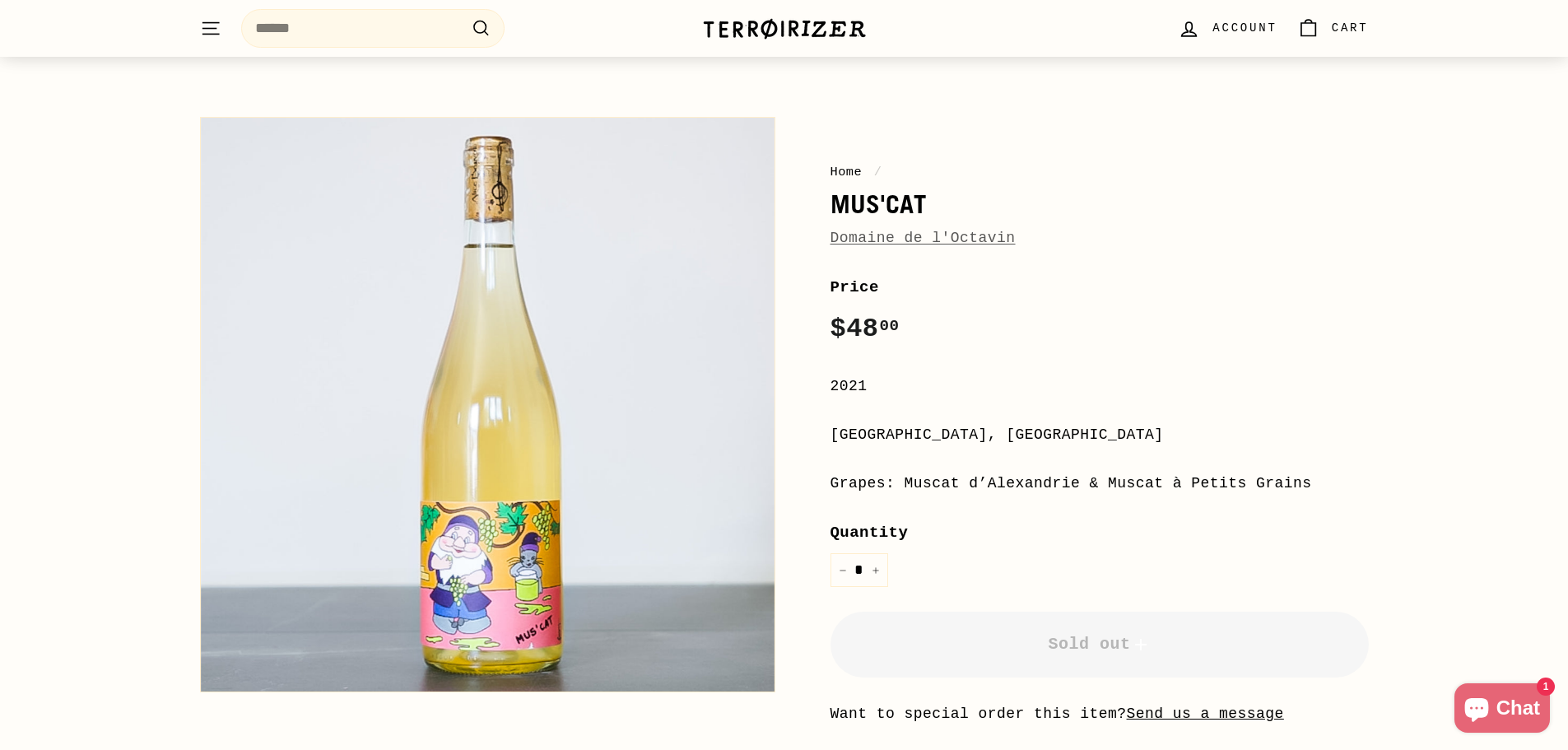
scroll to position [82, 0]
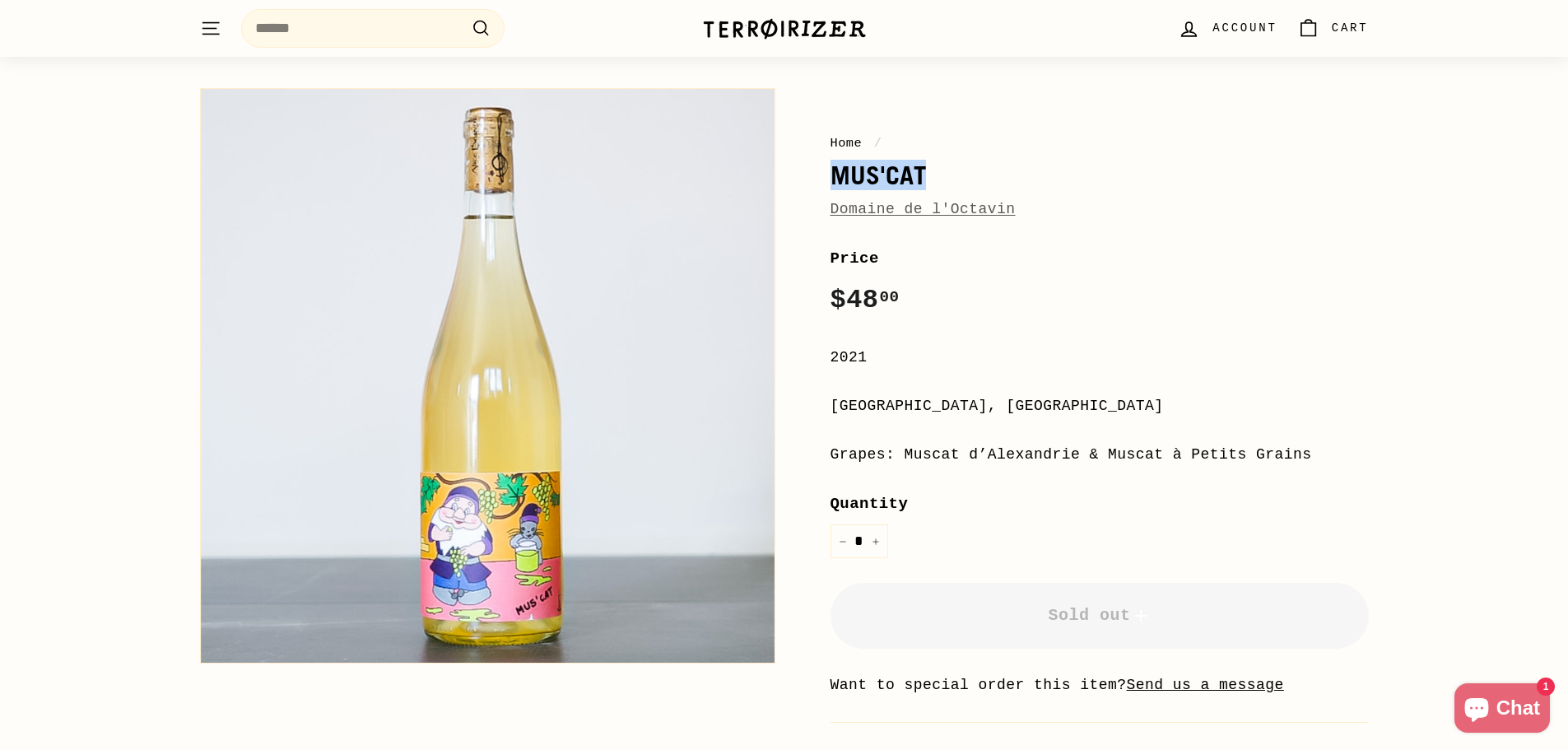
drag, startPoint x: 831, startPoint y: 171, endPoint x: 924, endPoint y: 170, distance: 93.0
click at [924, 170] on h1 "MUS'CAT" at bounding box center [1099, 175] width 538 height 28
copy h1 "MUS'CAT"
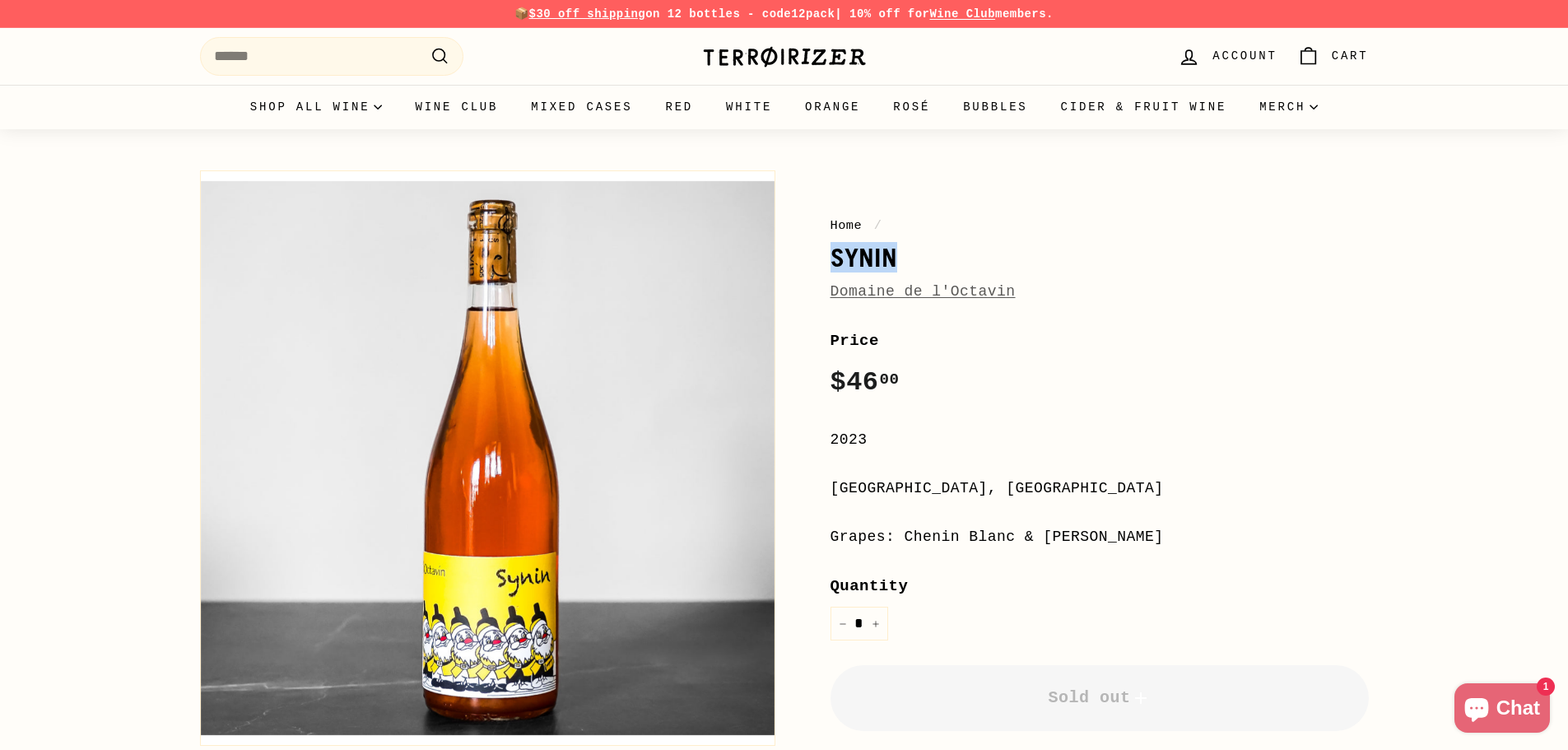
drag, startPoint x: 837, startPoint y: 261, endPoint x: 894, endPoint y: 261, distance: 57.0
click at [894, 261] on h1 "Synin" at bounding box center [1099, 257] width 538 height 28
click at [1000, 274] on div "Home / Synin Domaine de l'Octavin" at bounding box center [1099, 260] width 538 height 88
drag, startPoint x: 828, startPoint y: 245, endPoint x: 912, endPoint y: 253, distance: 84.4
click at [912, 253] on div "Home / Synin Domaine de l'Octavin Price Regular price $46 00 $46.00 / 2023 Jura…" at bounding box center [1081, 568] width 576 height 811
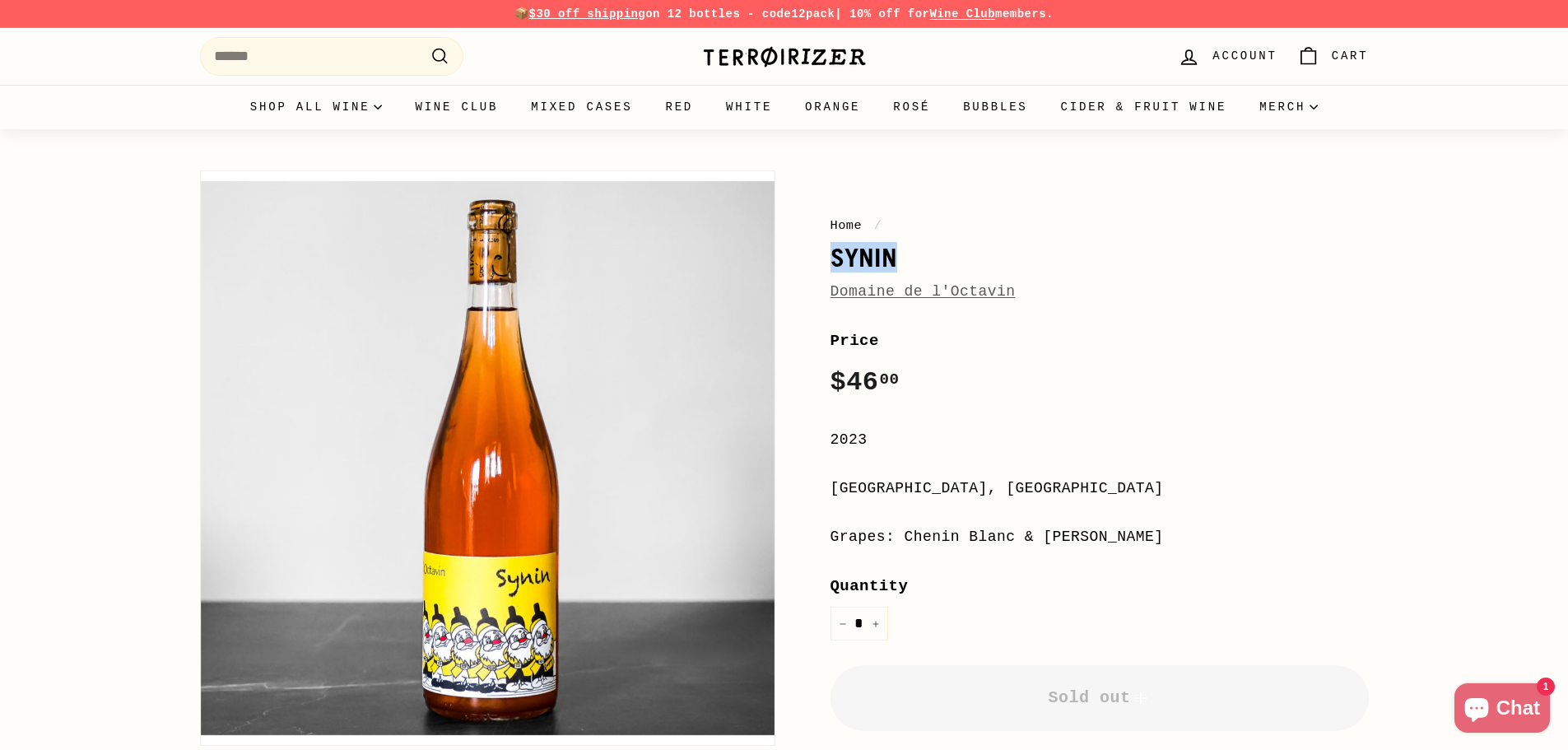
copy h1 "Synin"
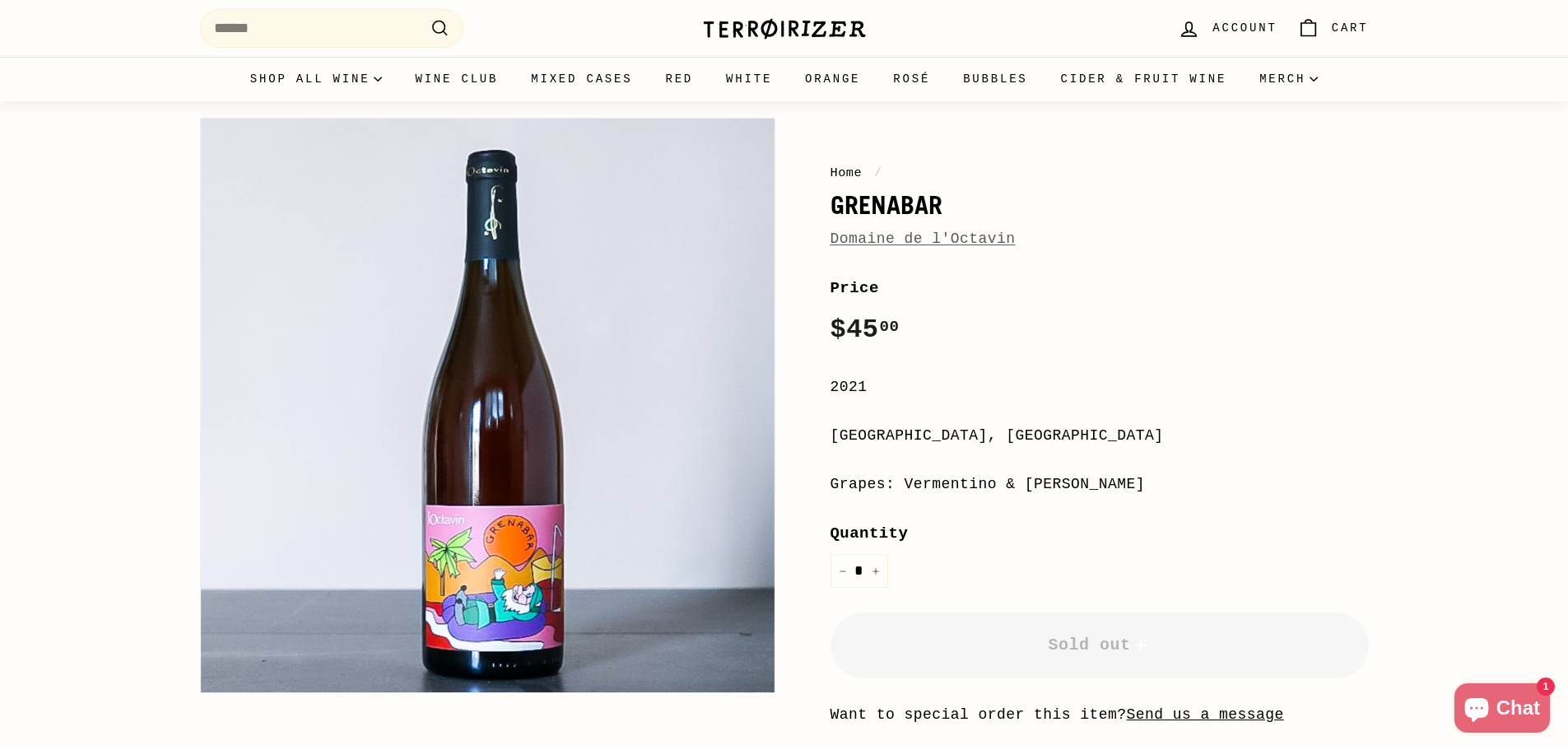
scroll to position [82, 0]
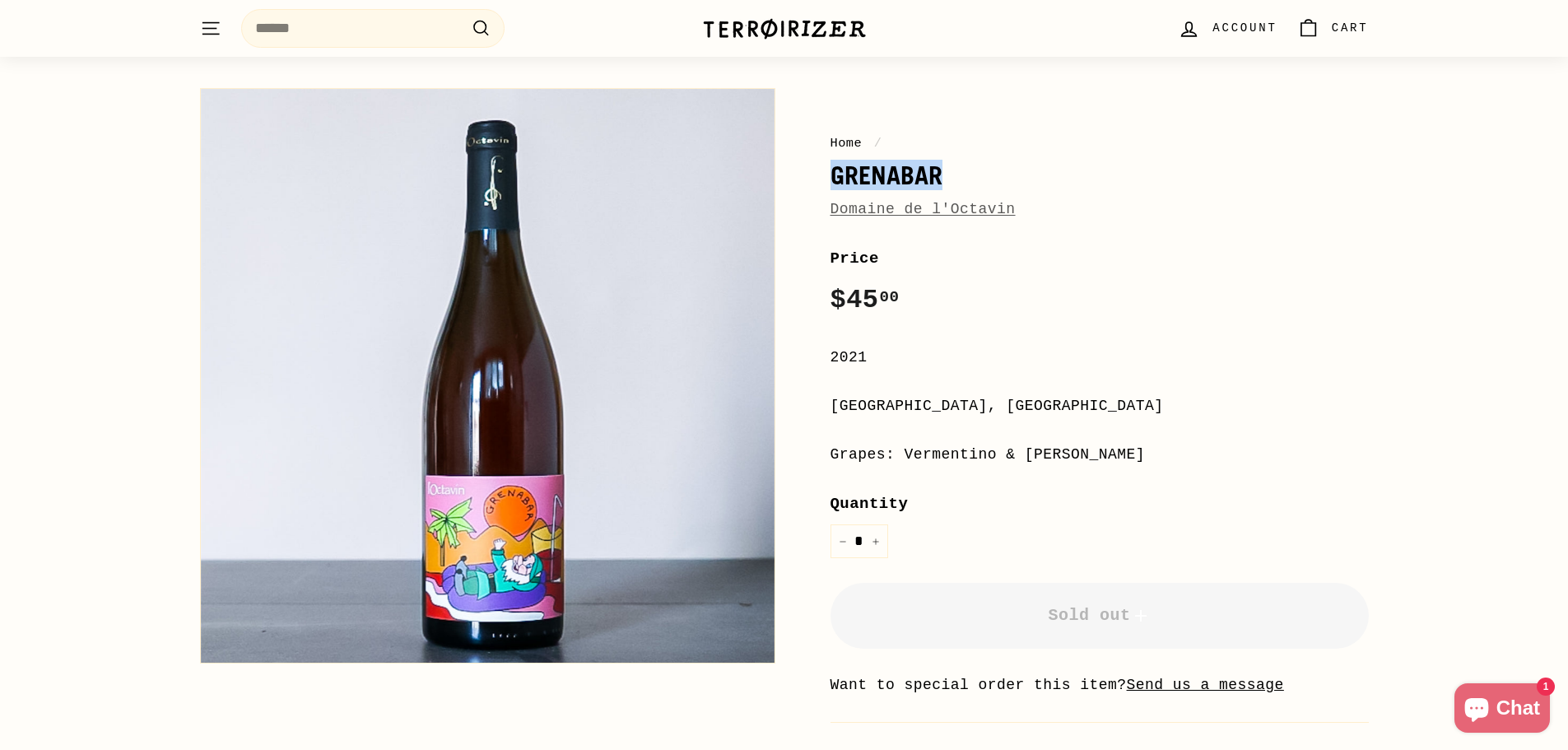
drag, startPoint x: 832, startPoint y: 175, endPoint x: 987, endPoint y: 183, distance: 155.2
click at [987, 183] on h1 "Grenabar" at bounding box center [1099, 175] width 538 height 28
copy h1 "Grenabar"
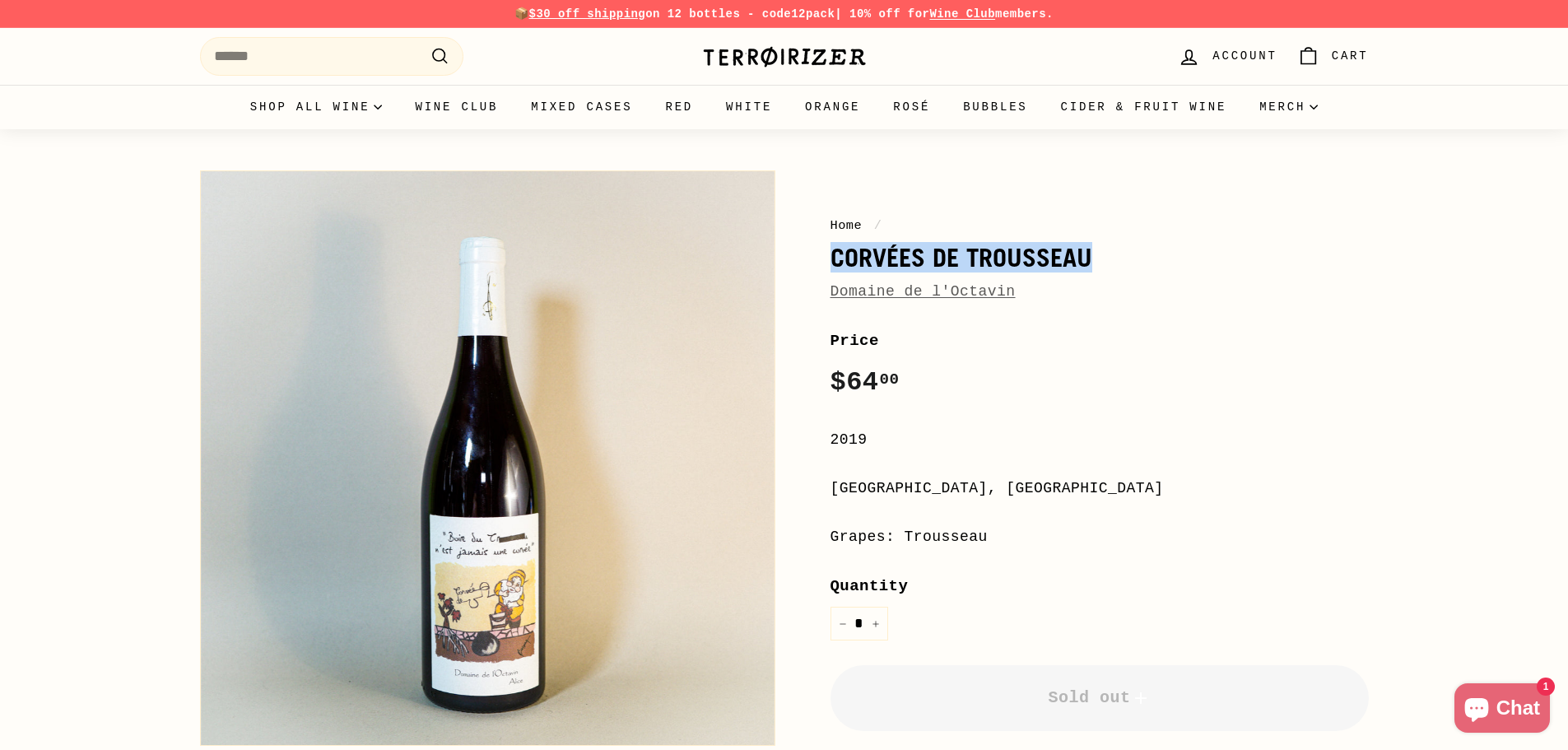
drag, startPoint x: 836, startPoint y: 255, endPoint x: 1090, endPoint y: 259, distance: 254.0
click at [1090, 259] on h1 "Corvées de Trousseau" at bounding box center [1099, 257] width 538 height 28
copy h1 "Corvées de Trousseau"
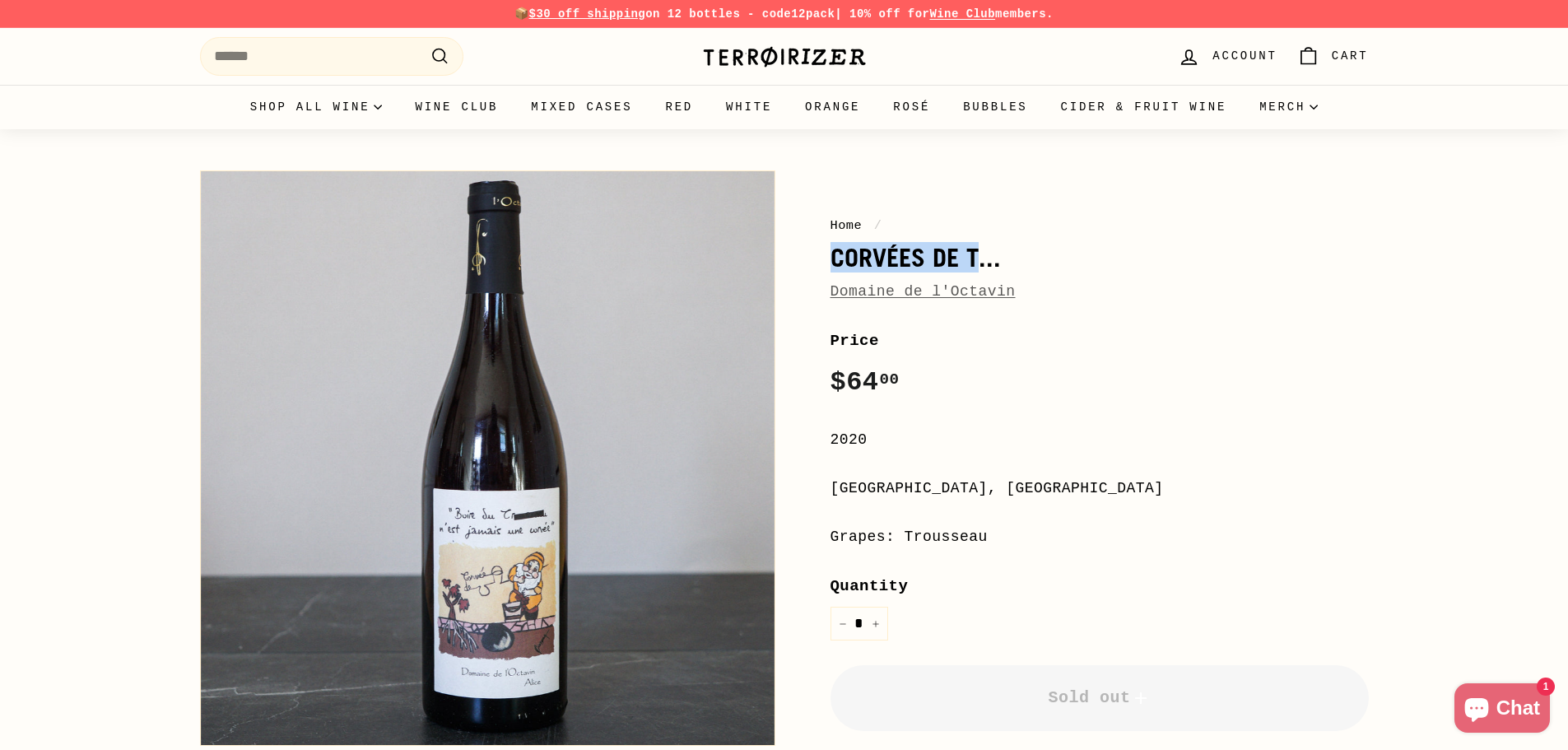
drag, startPoint x: 830, startPoint y: 252, endPoint x: 975, endPoint y: 256, distance: 145.1
click at [975, 256] on h1 "Corvées de T..." at bounding box center [1099, 257] width 538 height 28
copy h1 "Corvées de T"
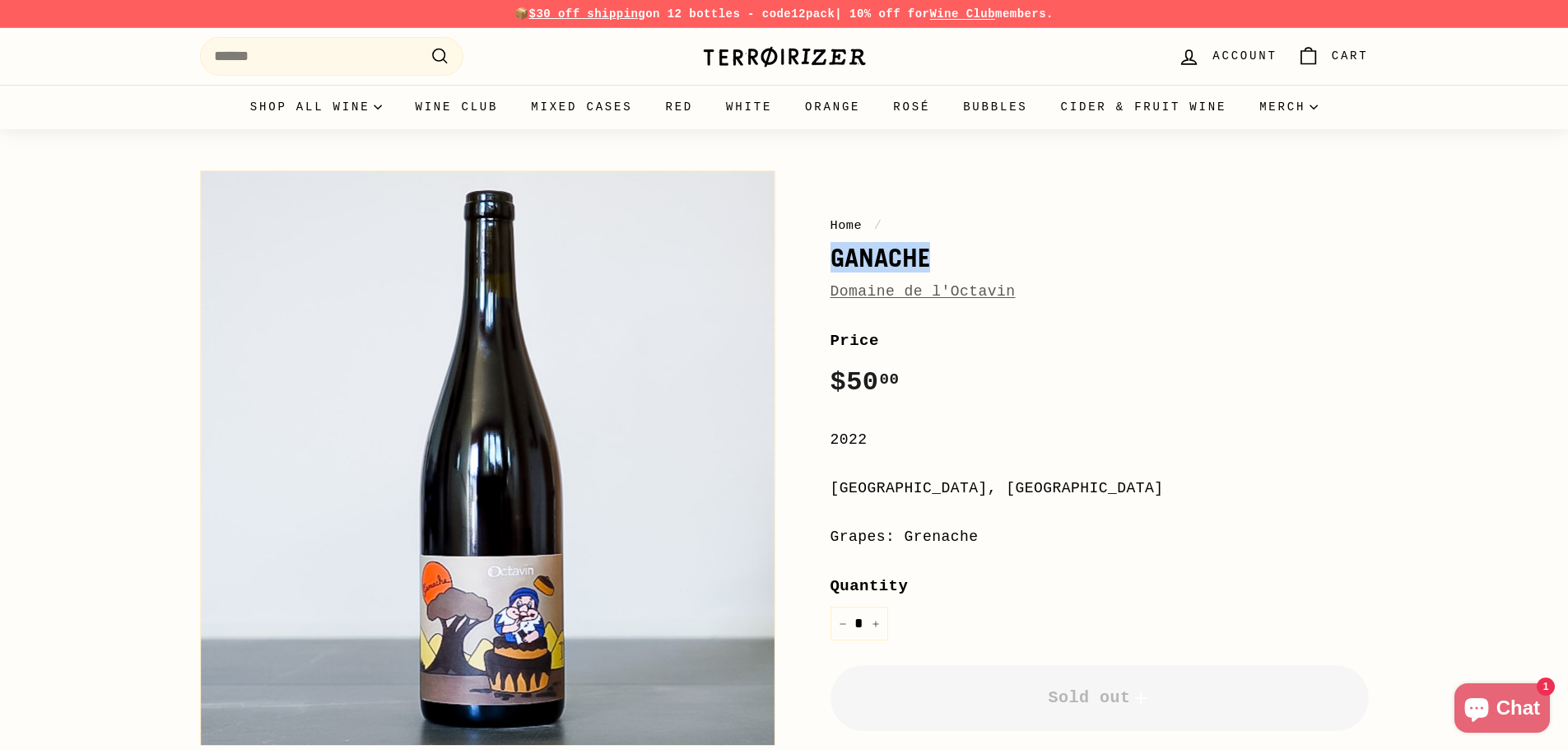
drag, startPoint x: 827, startPoint y: 253, endPoint x: 945, endPoint y: 257, distance: 118.1
click at [945, 257] on div "Home / Ganache Domaine de l'Octavin Price Regular price $50 00 $50.00 / 2022 Ju…" at bounding box center [1081, 568] width 576 height 811
copy h1 "Ganache"
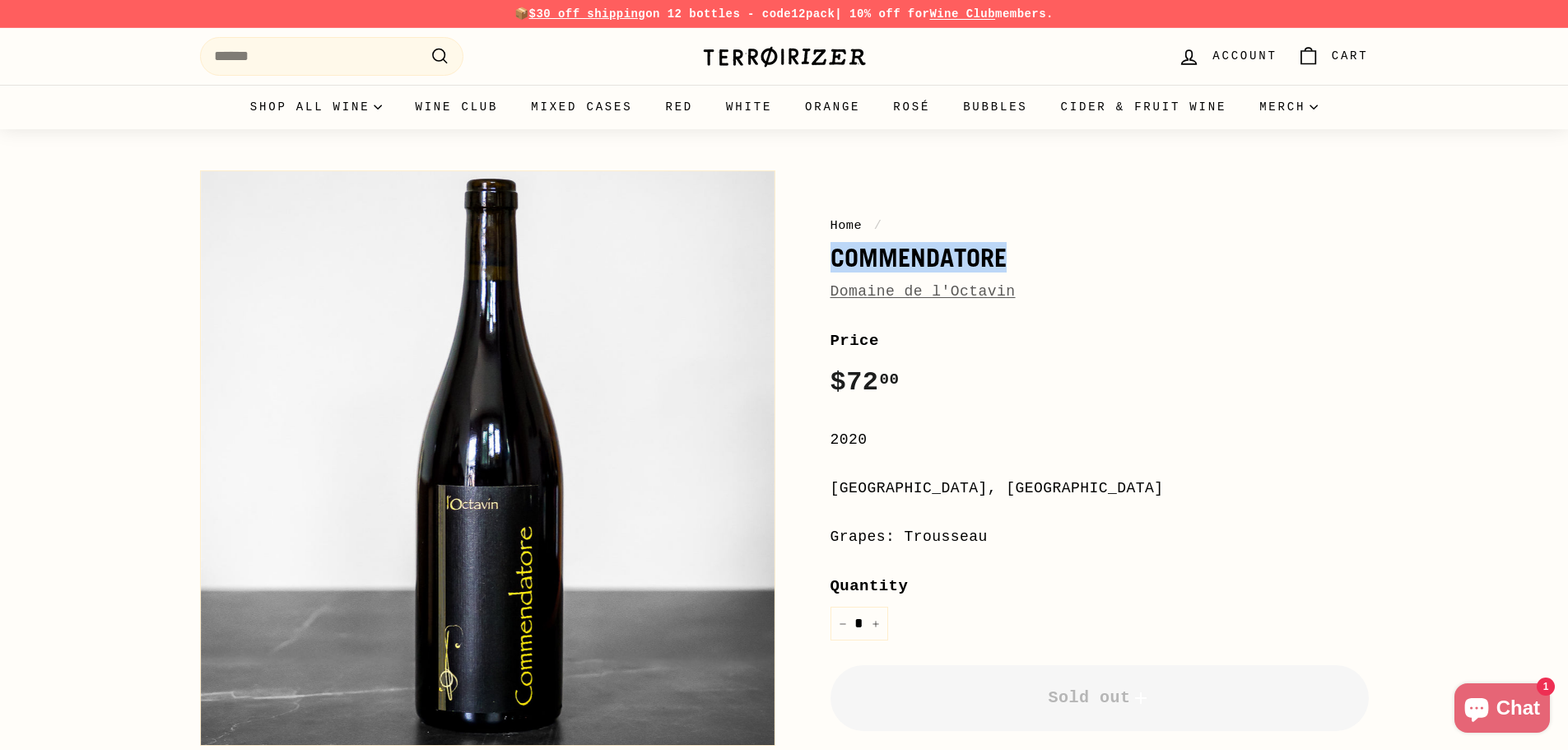
drag, startPoint x: 849, startPoint y: 257, endPoint x: 1015, endPoint y: 267, distance: 166.3
click at [1015, 267] on h1 "Commendatore" at bounding box center [1099, 257] width 538 height 28
copy h1 "Commendatore"
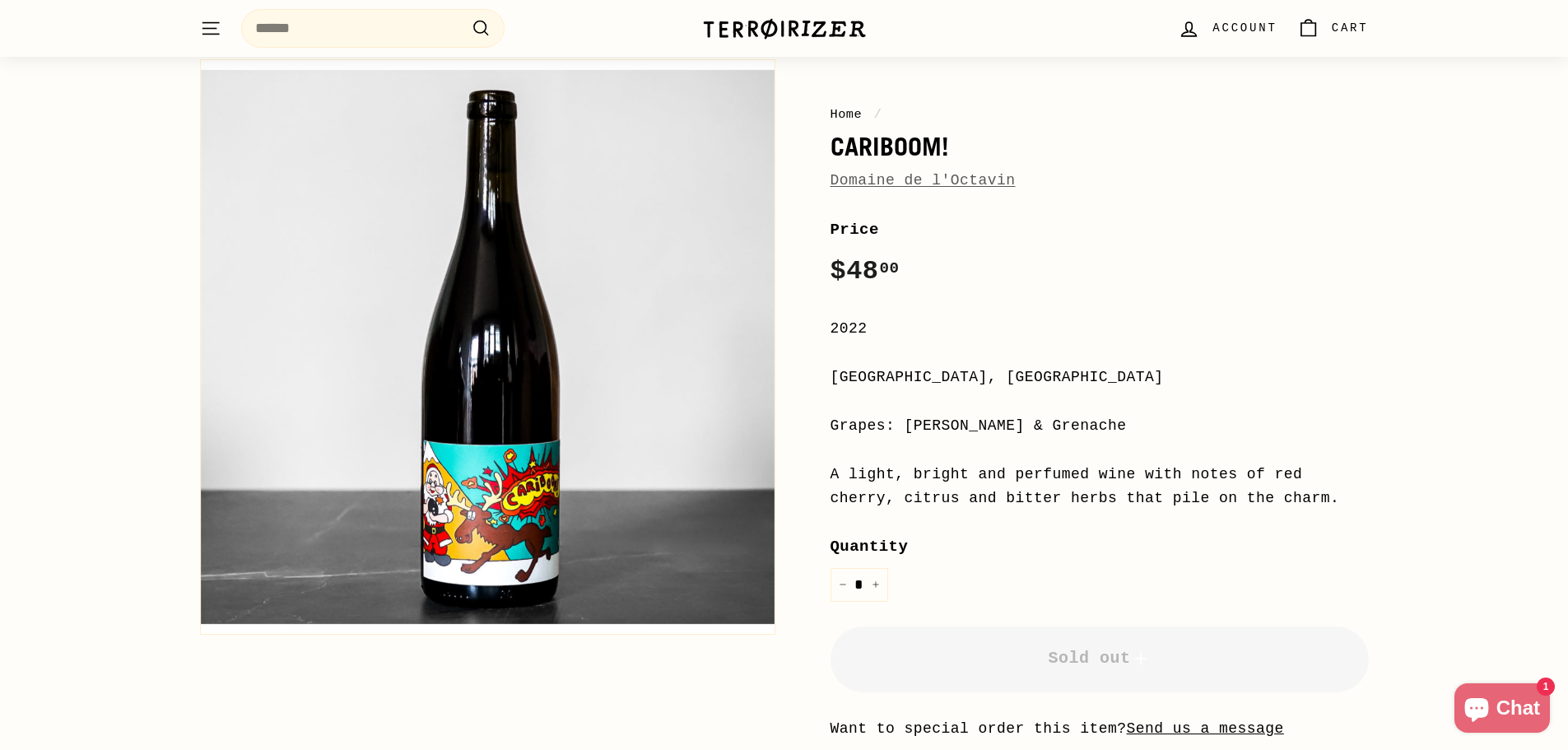
scroll to position [82, 0]
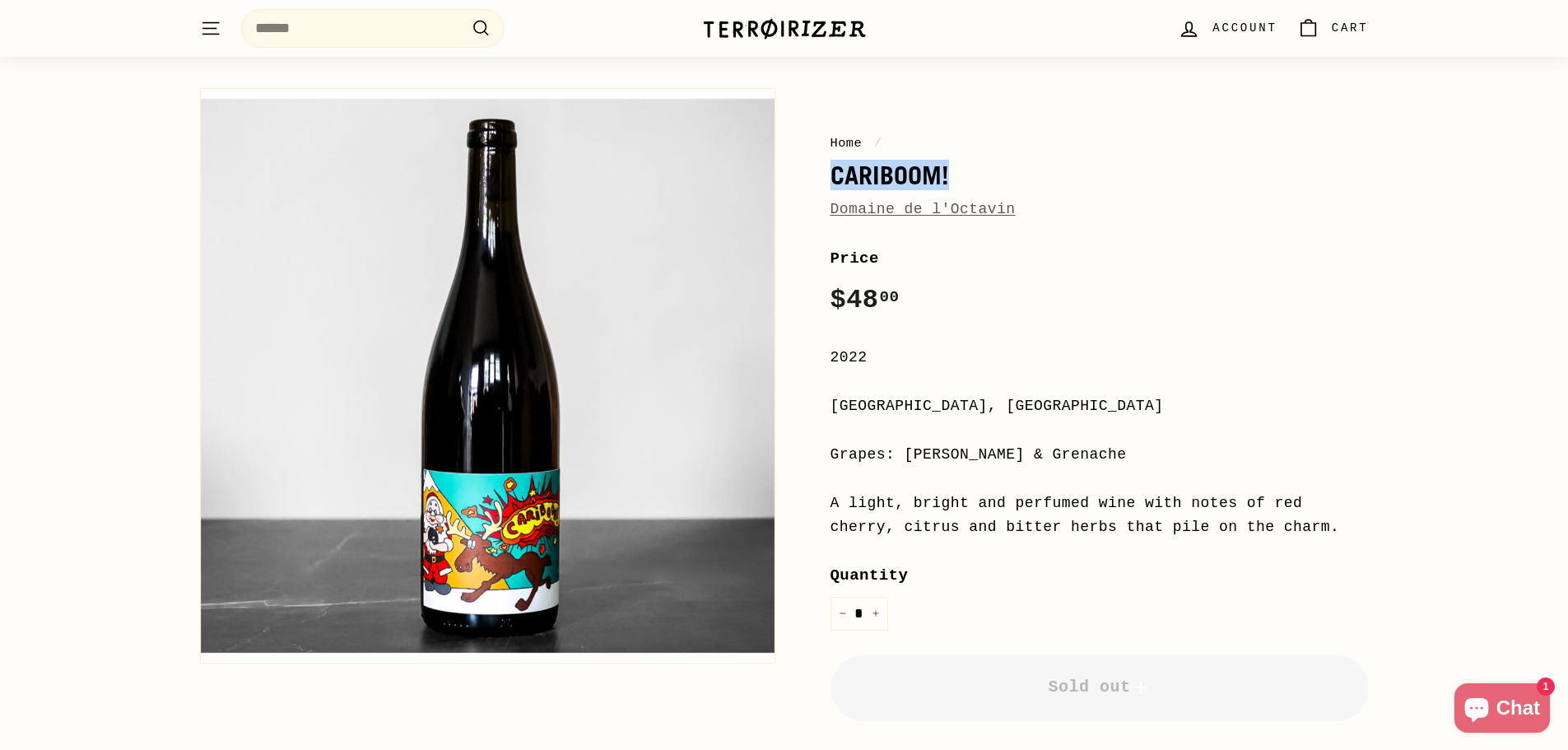
drag, startPoint x: 828, startPoint y: 169, endPoint x: 955, endPoint y: 172, distance: 127.0
click at [955, 172] on div "Home / Cariboom! Domaine de l'Octavin Price Regular price $48 00 $48.00 / 2022 …" at bounding box center [1081, 521] width 576 height 883
copy h1 "Cariboom!"
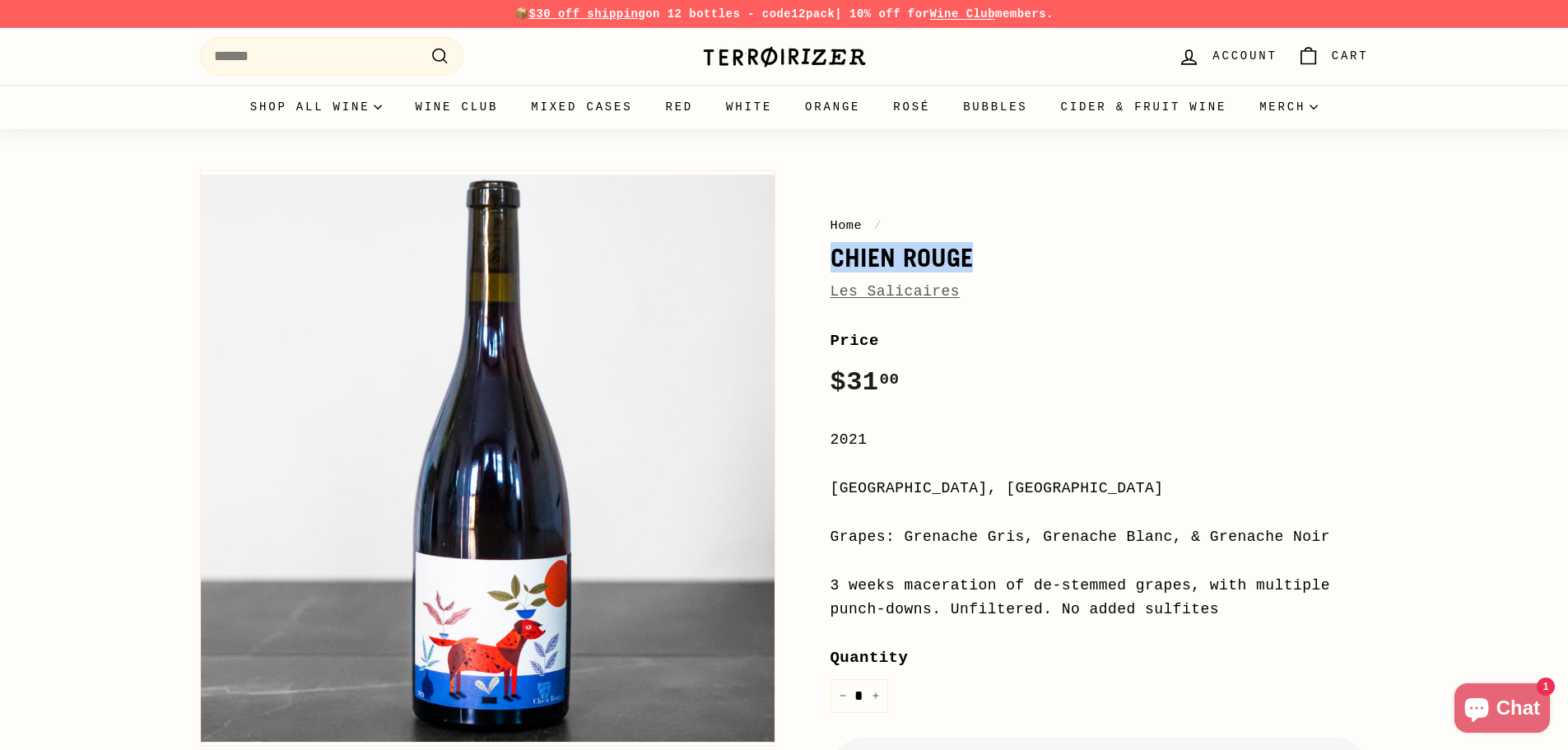
drag, startPoint x: 832, startPoint y: 264, endPoint x: 968, endPoint y: 259, distance: 136.1
click at [968, 259] on h1 "Chien Rouge" at bounding box center [1099, 257] width 538 height 28
copy h1 "Chien Rouge"
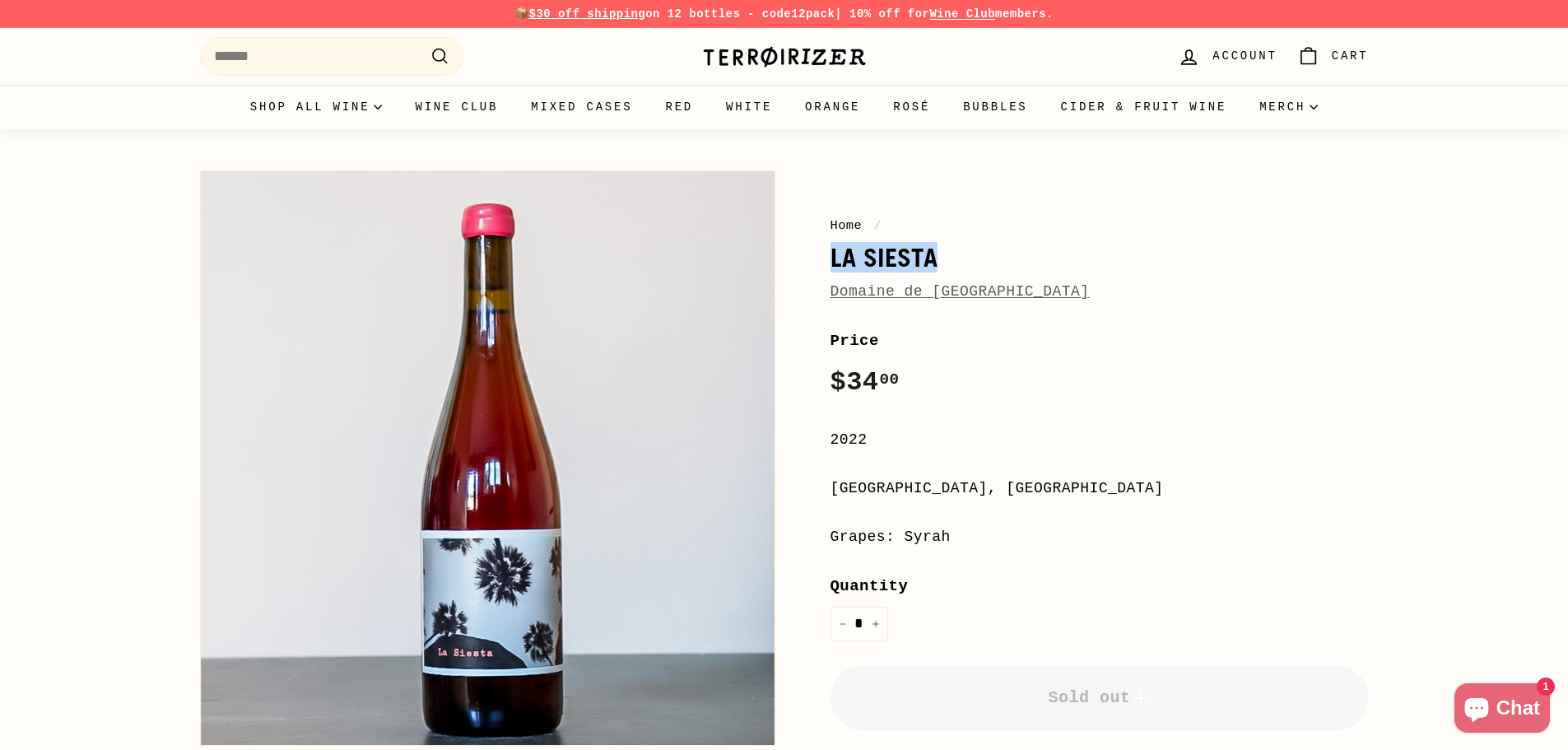
drag, startPoint x: 830, startPoint y: 255, endPoint x: 951, endPoint y: 263, distance: 121.3
click at [951, 263] on h1 "La Siesta" at bounding box center [1099, 257] width 538 height 28
copy h1 "La Siesta"
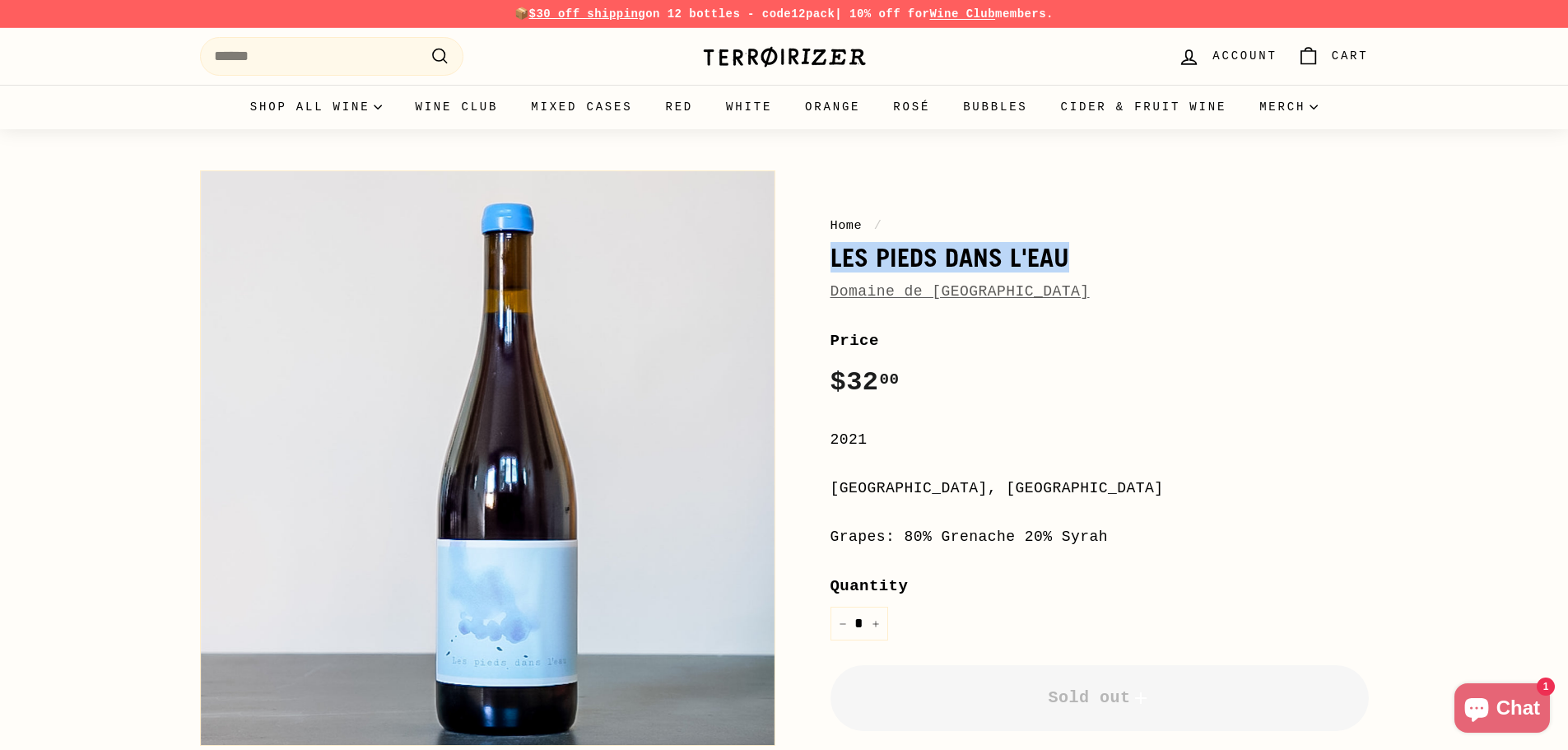
drag, startPoint x: 830, startPoint y: 255, endPoint x: 1065, endPoint y: 266, distance: 235.3
click at [1065, 266] on h1 "Les Pieds Dans l'Eau" at bounding box center [1099, 257] width 538 height 28
copy h1 "Les Pieds Dans l'Eau"
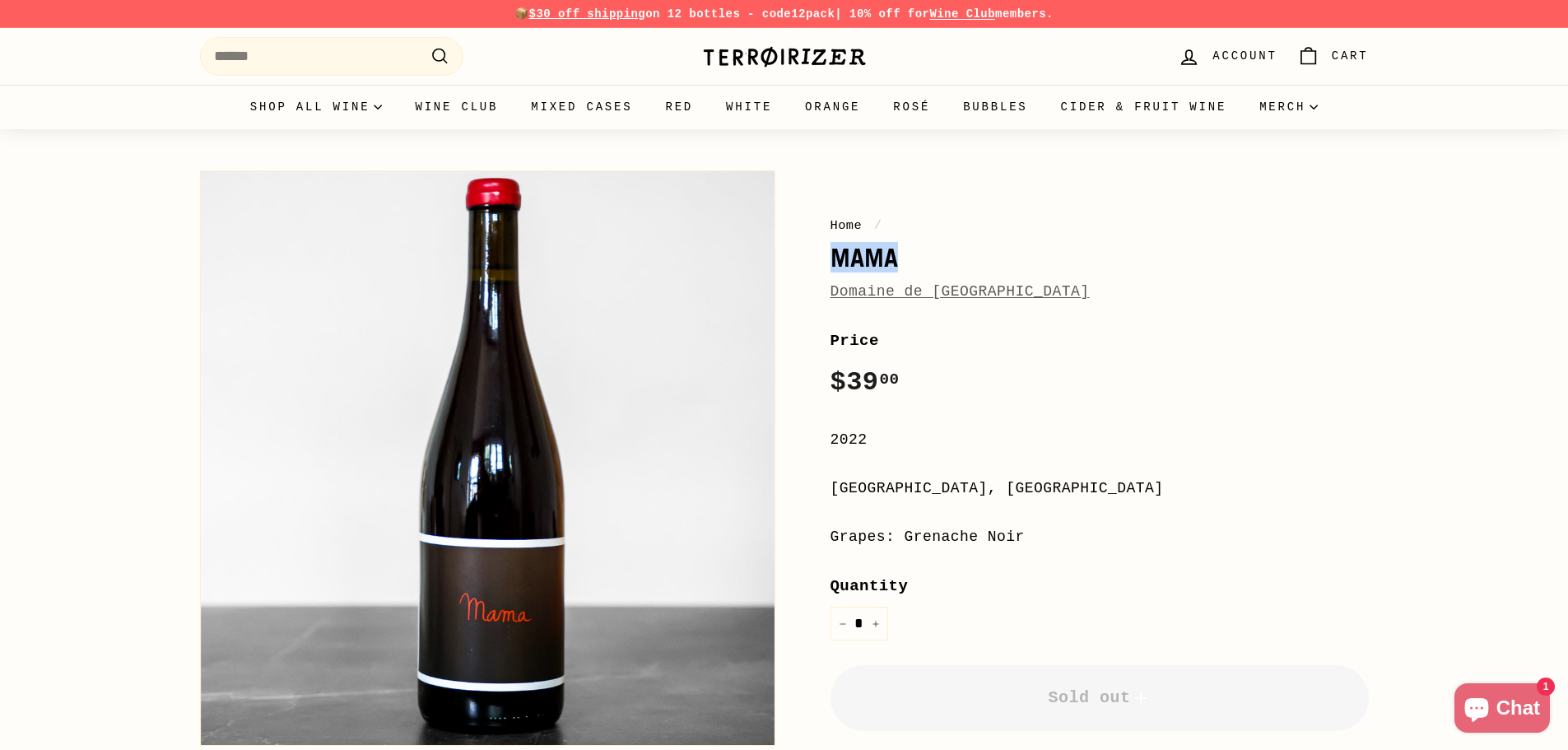
drag, startPoint x: 832, startPoint y: 257, endPoint x: 912, endPoint y: 261, distance: 80.1
click at [912, 261] on h1 "Mama" at bounding box center [1099, 257] width 538 height 28
copy h1 "Mama"
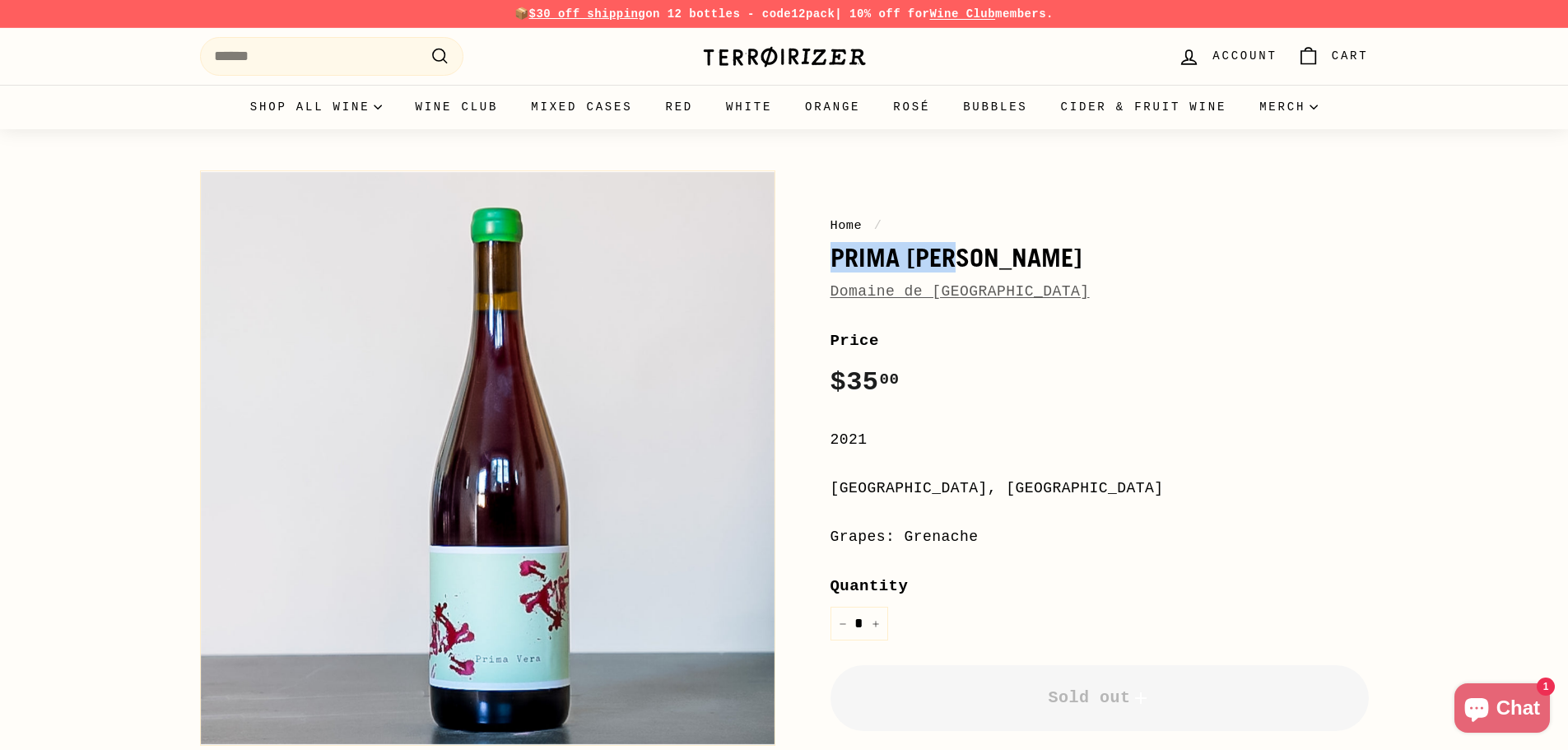
drag, startPoint x: 833, startPoint y: 261, endPoint x: 977, endPoint y: 259, distance: 144.0
click at [977, 259] on h1 "Prima Vera" at bounding box center [1099, 257] width 538 height 28
copy h1 "Prima Vera"
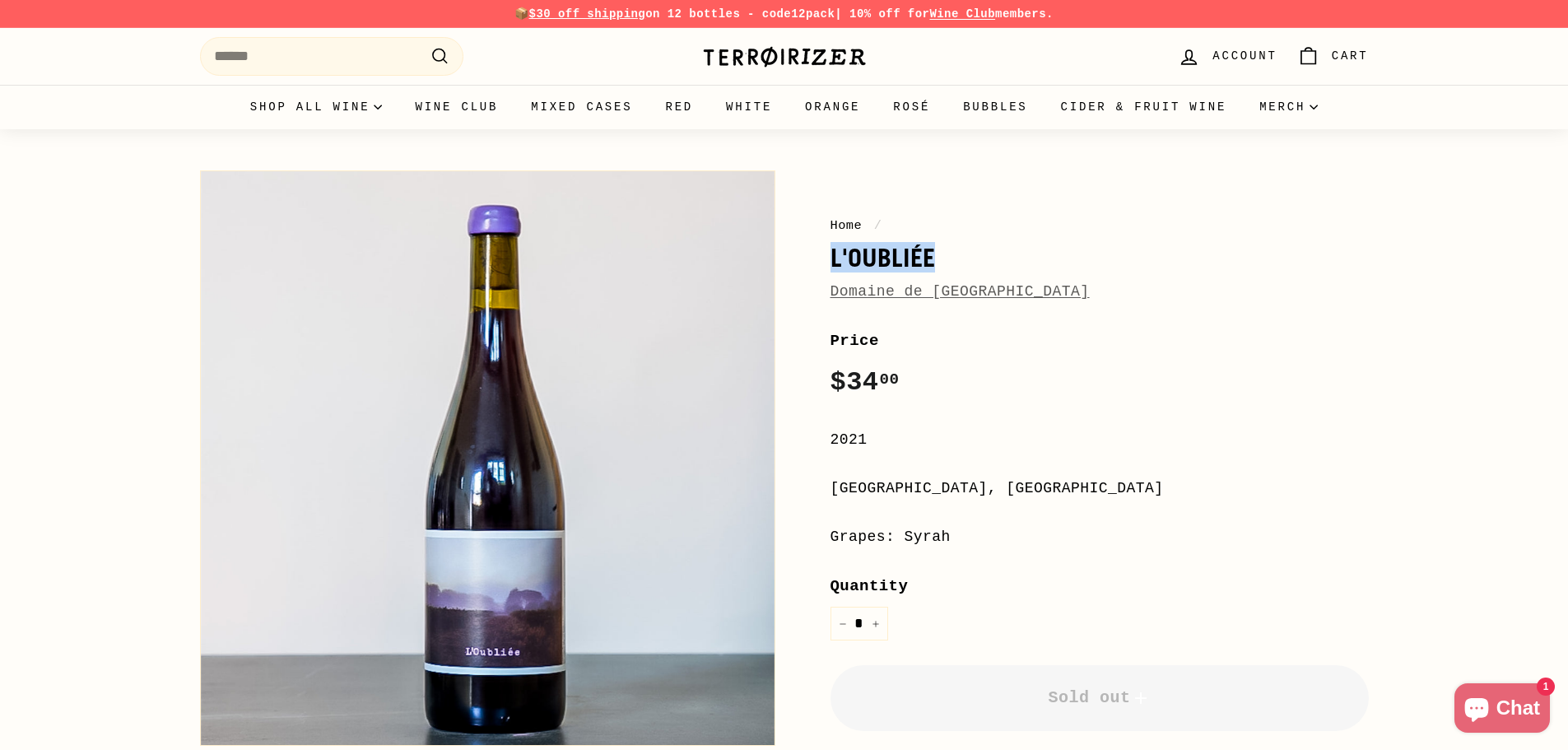
drag, startPoint x: 831, startPoint y: 263, endPoint x: 951, endPoint y: 264, distance: 120.0
click at [951, 264] on h1 "L'Oubliée" at bounding box center [1099, 257] width 538 height 28
copy h1 "L'Oubliée"
